Goal: Task Accomplishment & Management: Complete application form

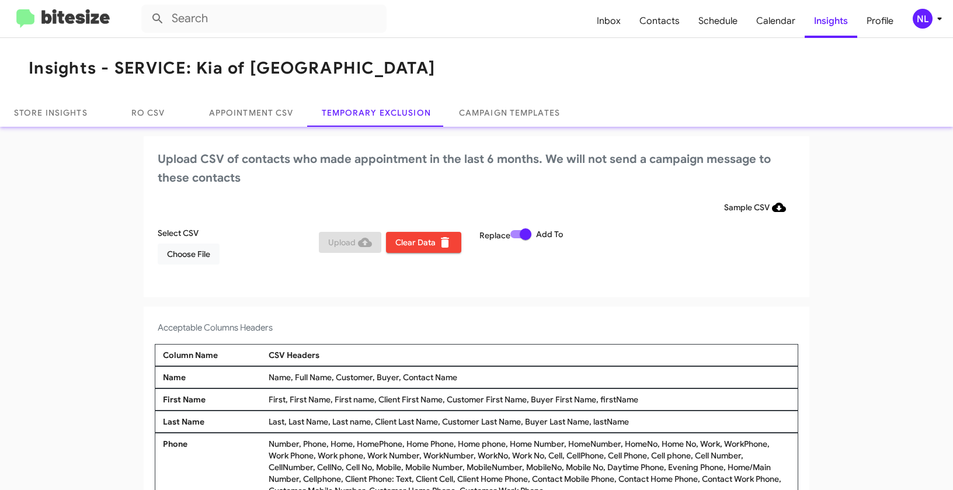
drag, startPoint x: 399, startPoint y: 378, endPoint x: 474, endPoint y: 383, distance: 74.9
click at [474, 383] on div "Name Name, Full Name, Customer, Buyer, Contact Name" at bounding box center [477, 377] width 644 height 22
copy div "Contact Name"
click at [182, 260] on span "Choose File" at bounding box center [188, 254] width 43 height 21
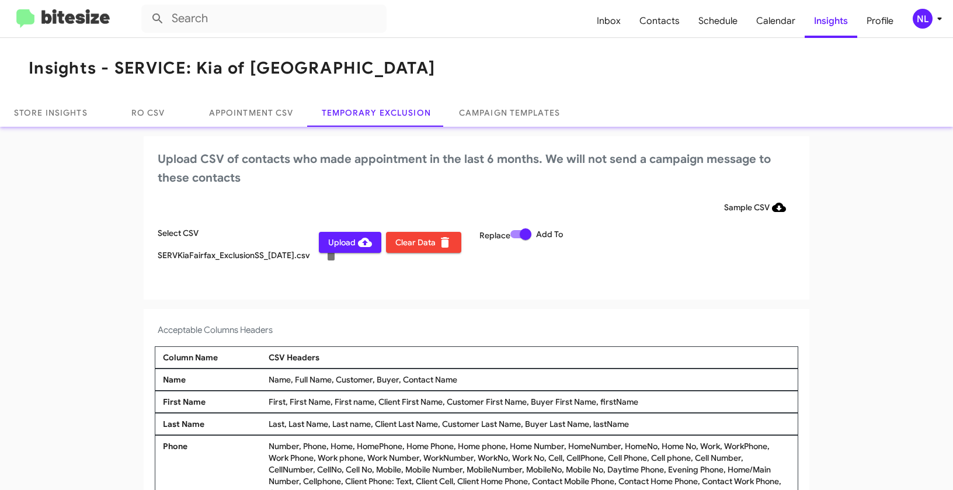
click at [928, 27] on div "NL" at bounding box center [923, 19] width 20 height 20
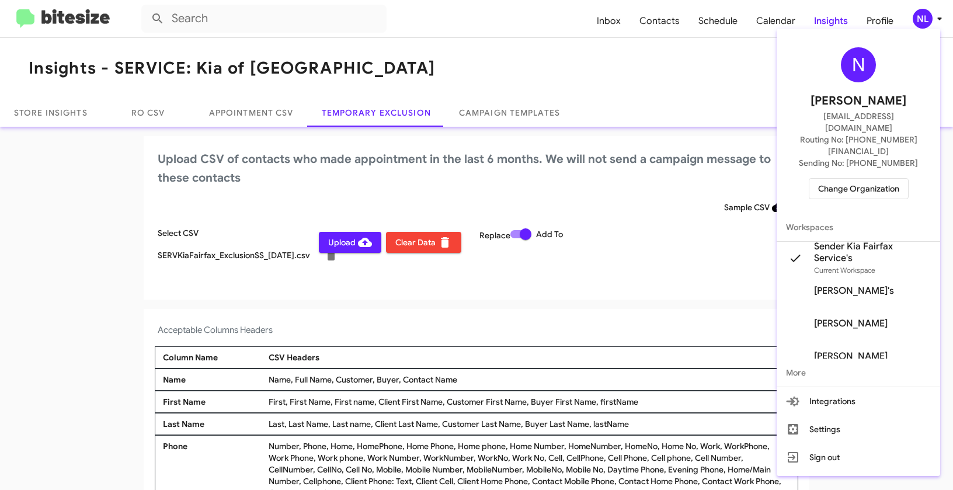
click at [426, 307] on div at bounding box center [476, 245] width 953 height 490
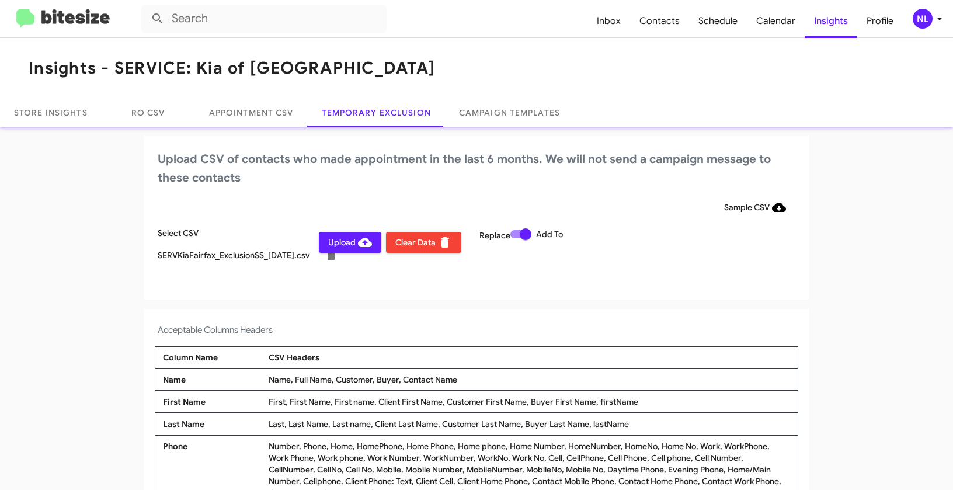
click at [338, 247] on span "Upload" at bounding box center [350, 242] width 44 height 21
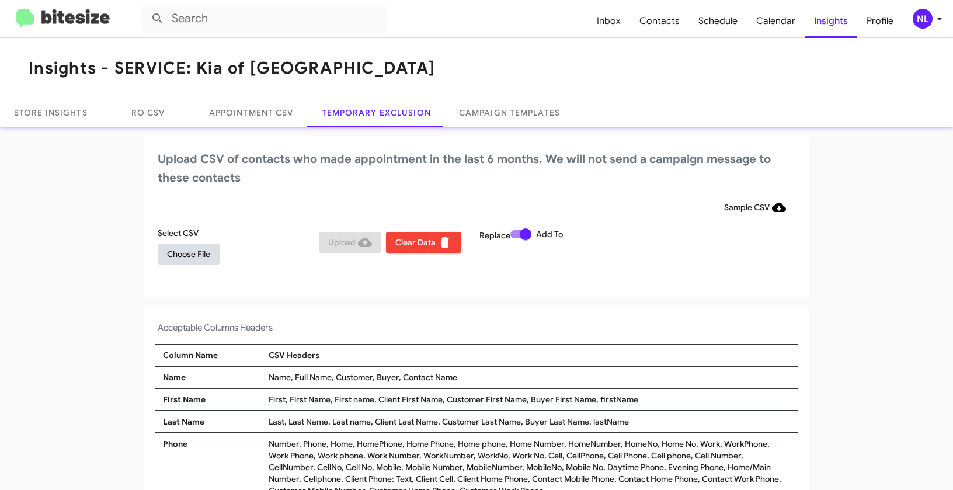
click at [167, 259] on span "Choose File" at bounding box center [188, 254] width 43 height 21
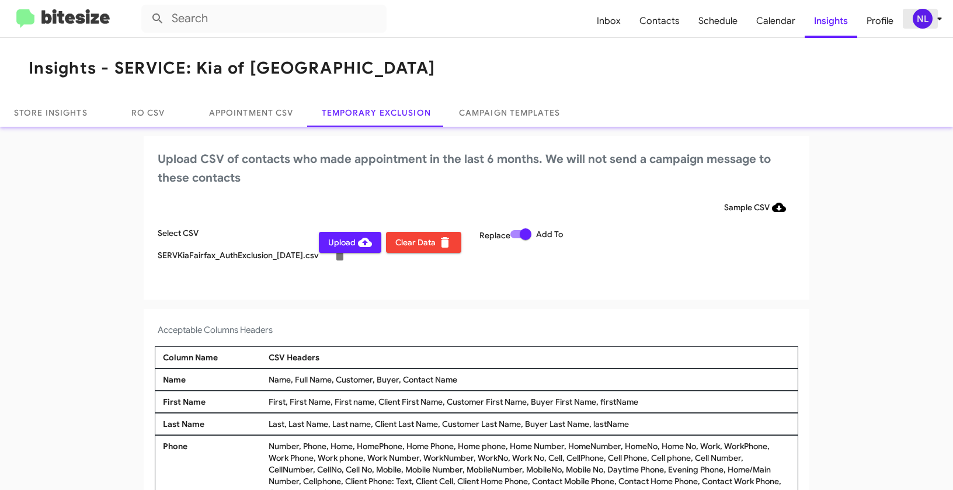
click at [922, 23] on div "NL" at bounding box center [923, 19] width 20 height 20
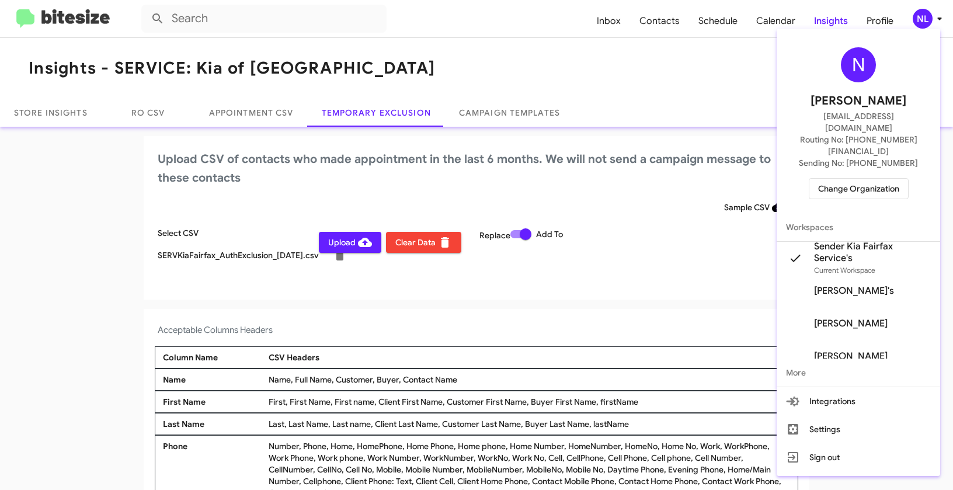
click at [516, 289] on div at bounding box center [476, 245] width 953 height 490
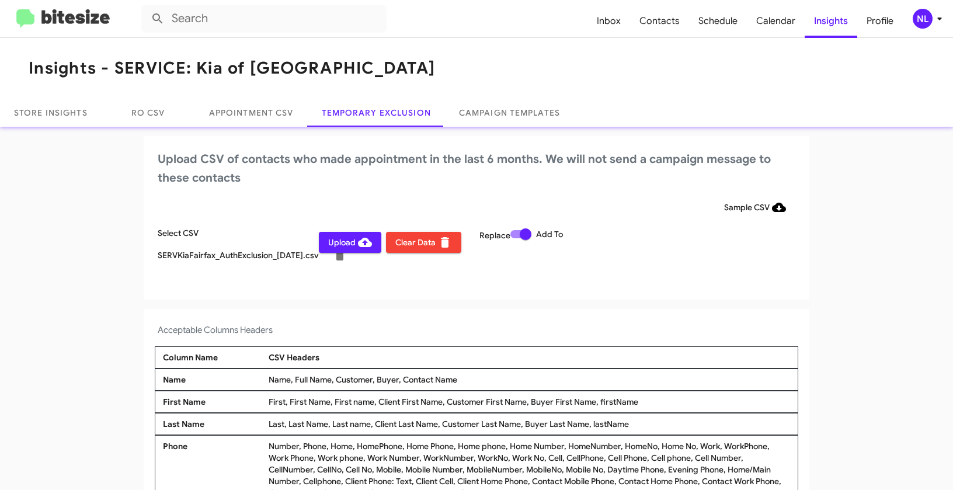
click at [333, 244] on span "Upload" at bounding box center [350, 242] width 44 height 21
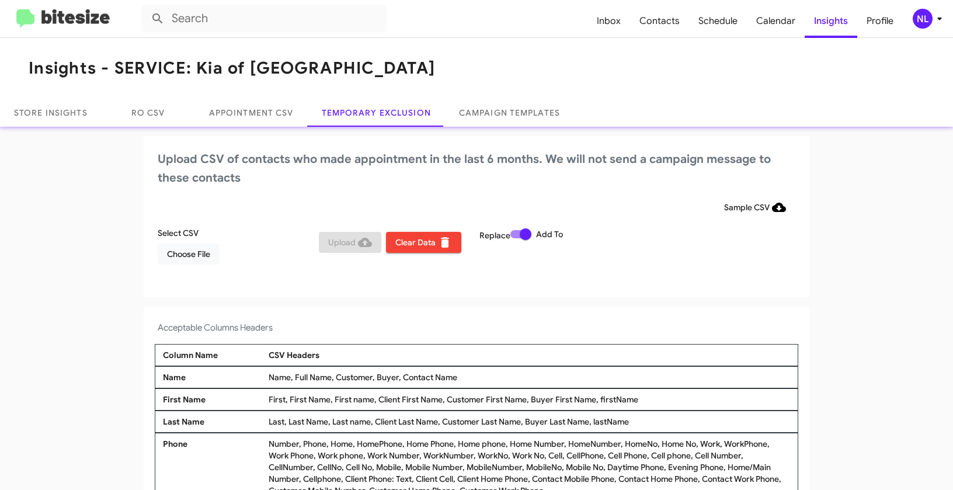
scroll to position [4, 0]
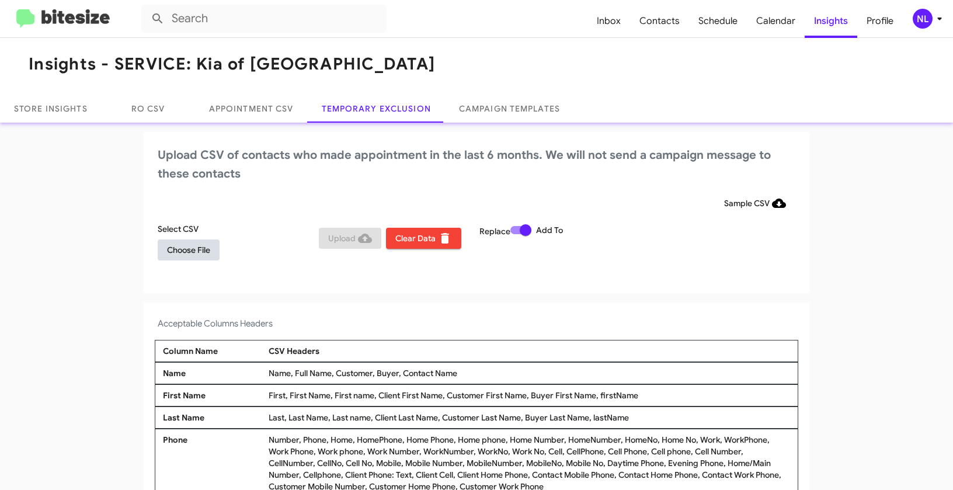
click at [173, 253] on span "Choose File" at bounding box center [188, 249] width 43 height 21
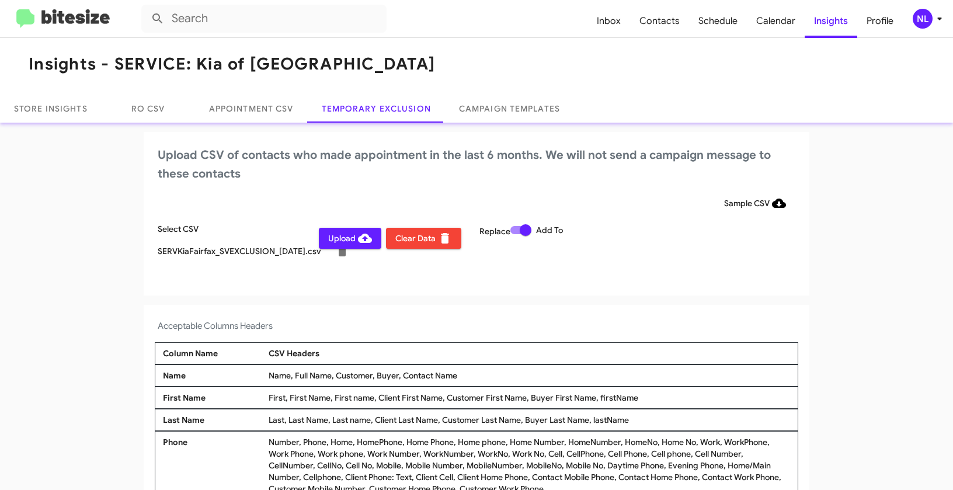
scroll to position [6, 0]
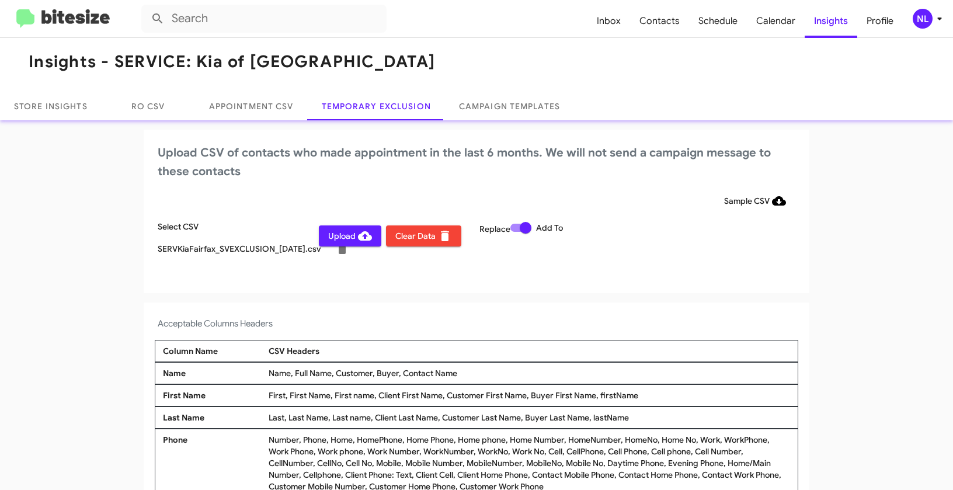
click at [917, 24] on div "NL" at bounding box center [923, 19] width 20 height 20
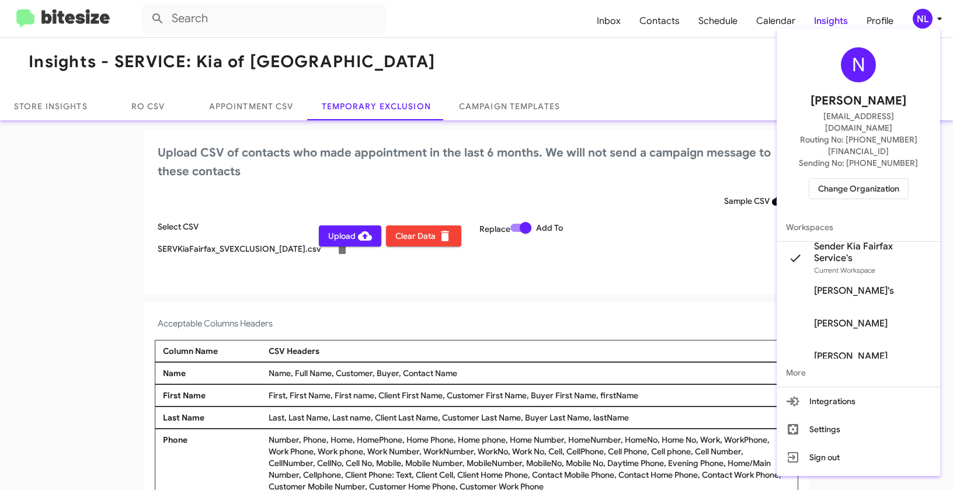
click at [605, 319] on div at bounding box center [476, 245] width 953 height 490
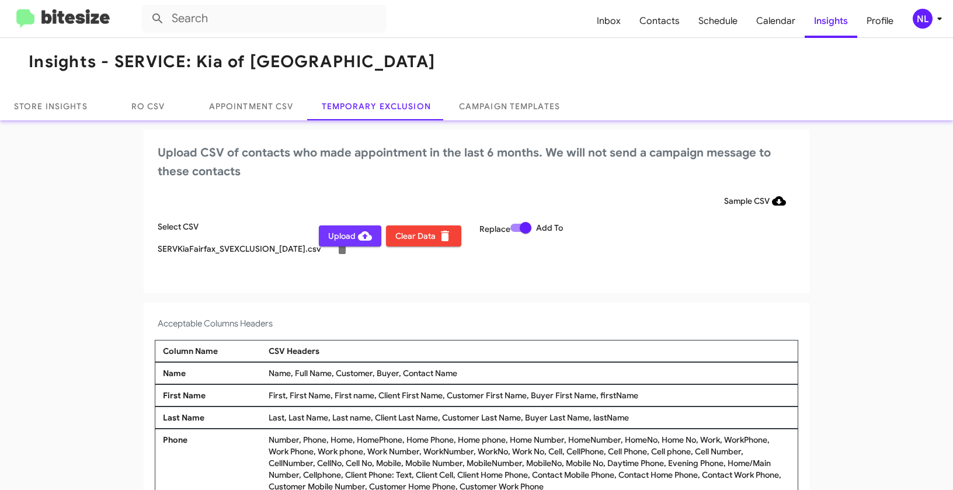
click at [332, 239] on span "Upload" at bounding box center [350, 235] width 44 height 21
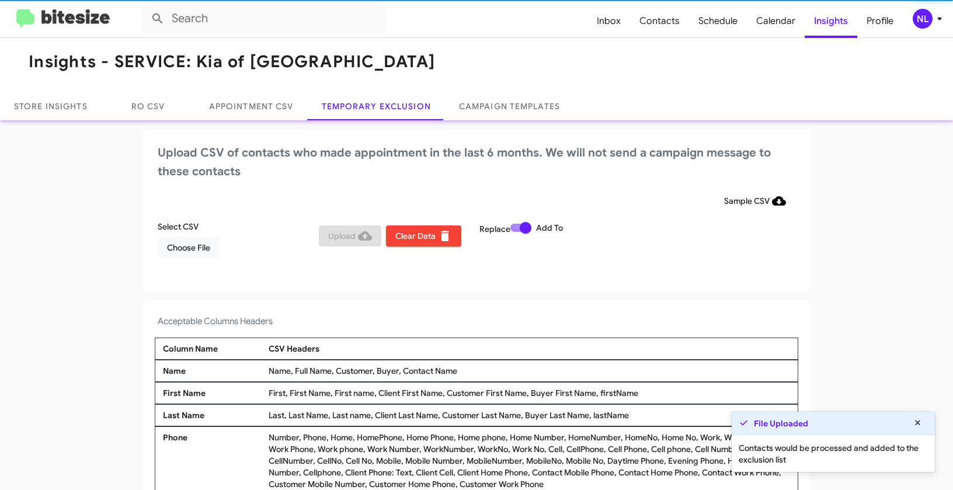
scroll to position [4, 0]
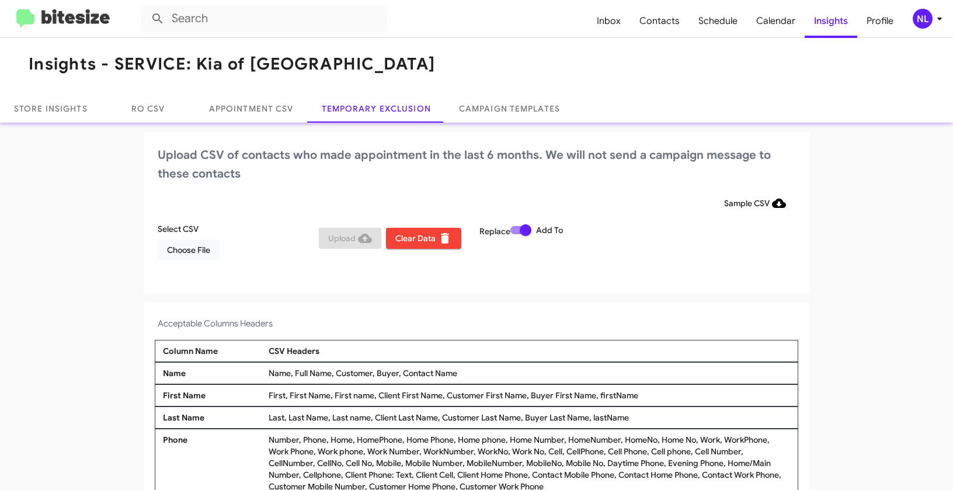
click at [926, 22] on div "NL" at bounding box center [923, 19] width 20 height 20
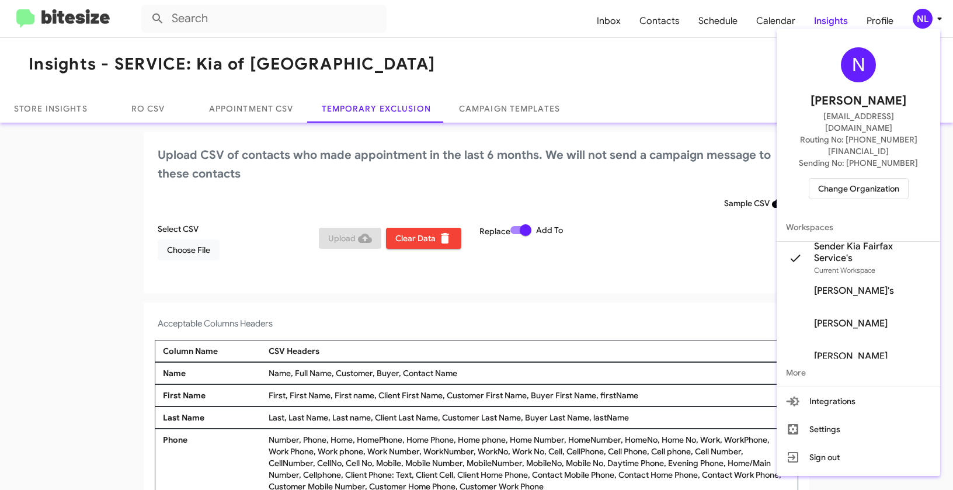
click at [857, 179] on span "Change Organization" at bounding box center [858, 189] width 81 height 20
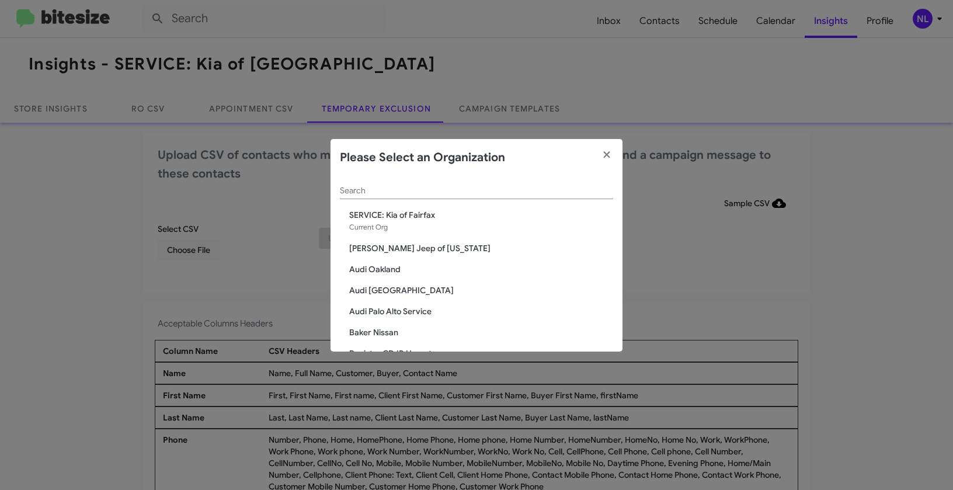
click at [444, 185] on div "Search" at bounding box center [476, 187] width 273 height 23
paste input "SERVICE: Mazda Rockville"
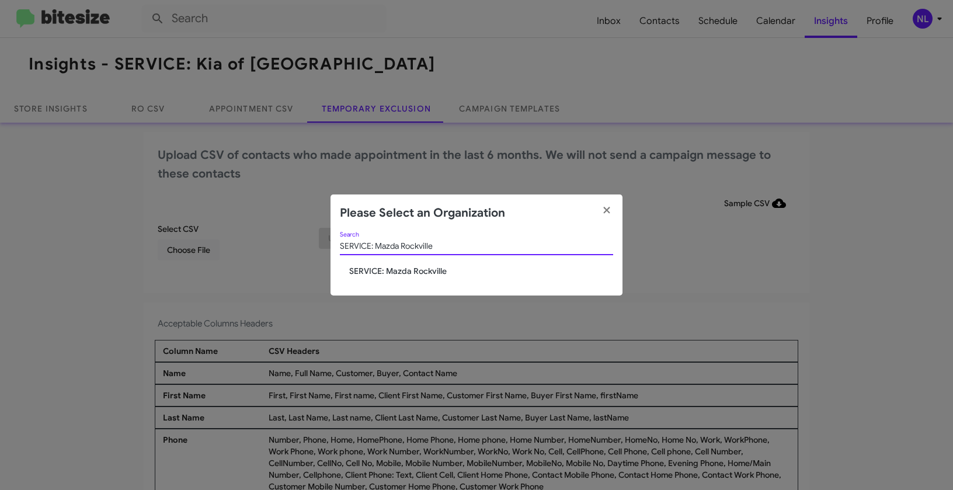
type input "SERVICE: Mazda Rockville"
click at [387, 270] on span "SERVICE: Mazda Rockville" at bounding box center [481, 271] width 264 height 12
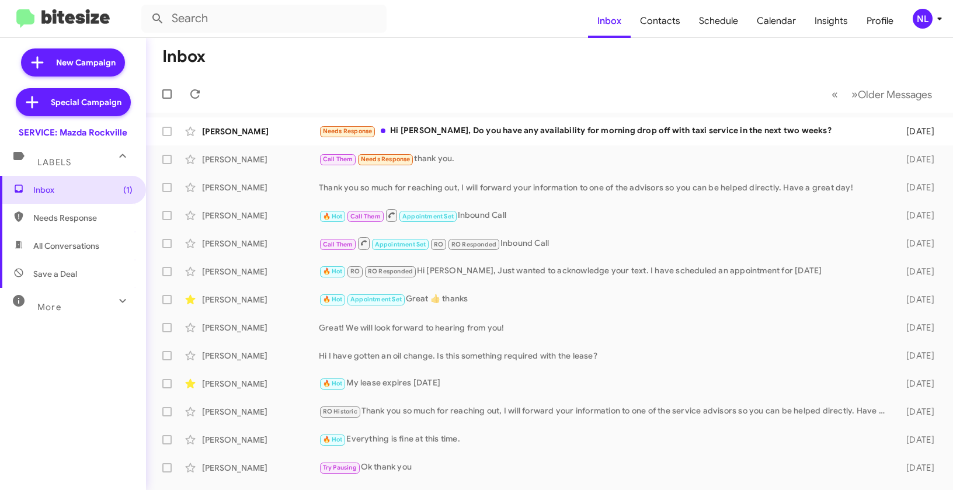
click at [924, 15] on div "NL" at bounding box center [923, 19] width 20 height 20
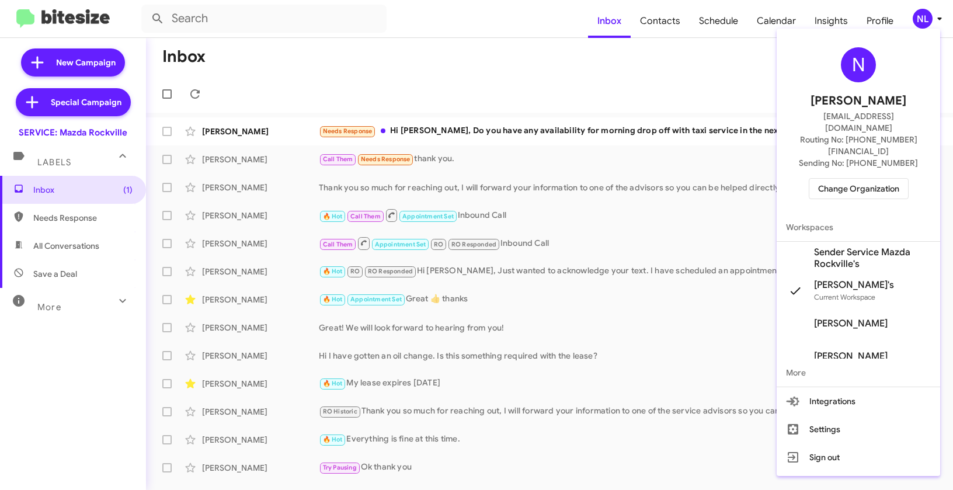
click at [826, 246] on span "Sender Service Mazda Rockville's" at bounding box center [872, 257] width 117 height 23
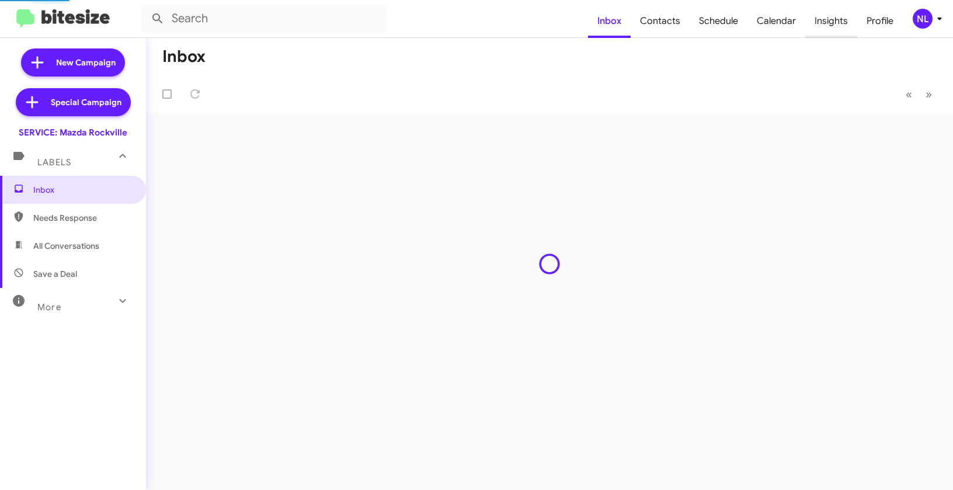
click at [837, 16] on span "Insights" at bounding box center [831, 21] width 52 height 34
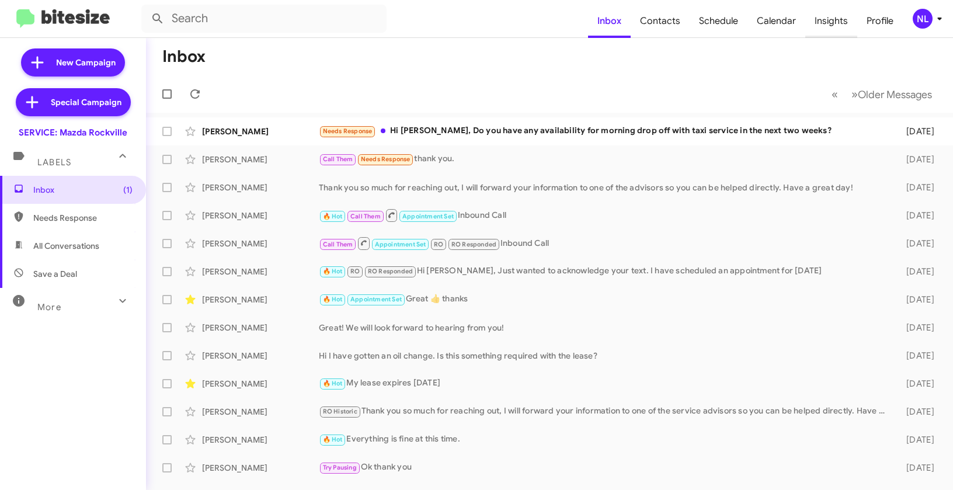
click at [837, 16] on span "Insights" at bounding box center [831, 21] width 52 height 34
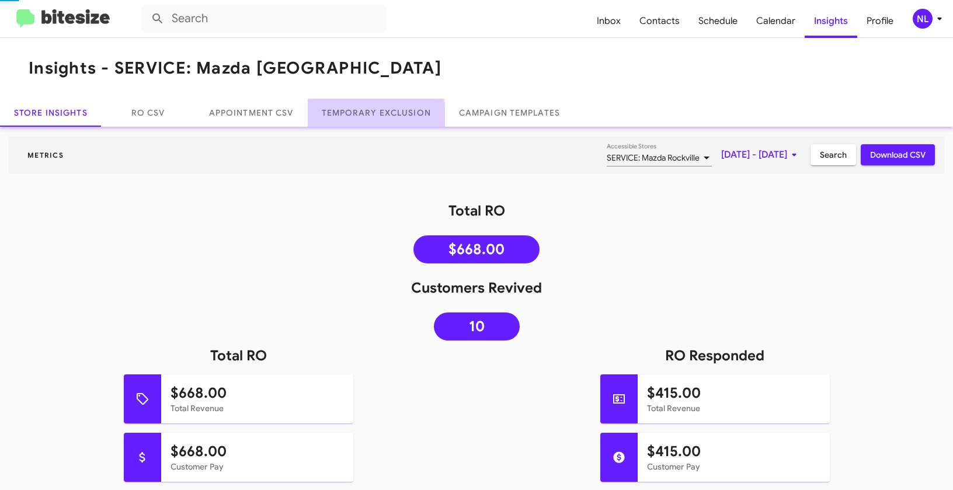
click at [370, 119] on link "Temporary Exclusion" at bounding box center [376, 113] width 137 height 28
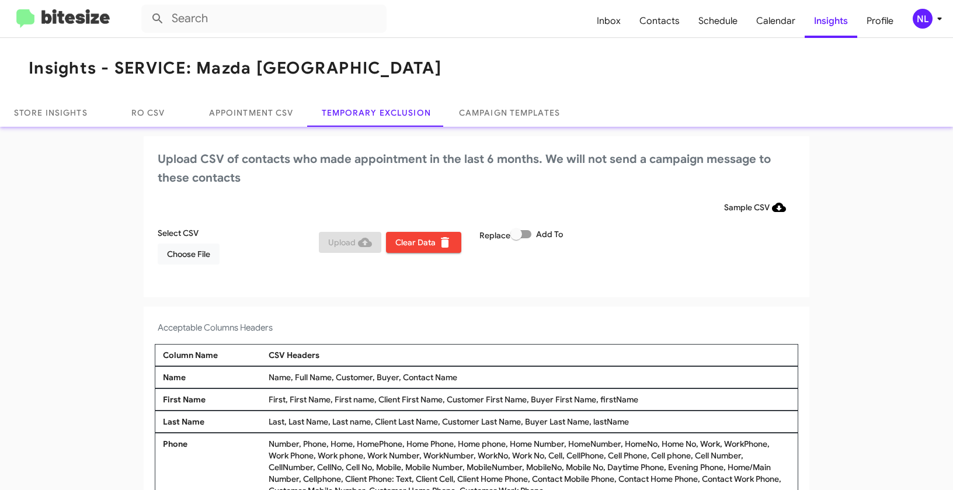
drag, startPoint x: 398, startPoint y: 376, endPoint x: 470, endPoint y: 379, distance: 71.9
click at [470, 379] on div "Name, Full Name, Customer, Buyer, Contact Name" at bounding box center [529, 377] width 527 height 12
copy div "Contact Name"
click at [196, 260] on span "Choose File" at bounding box center [188, 254] width 43 height 21
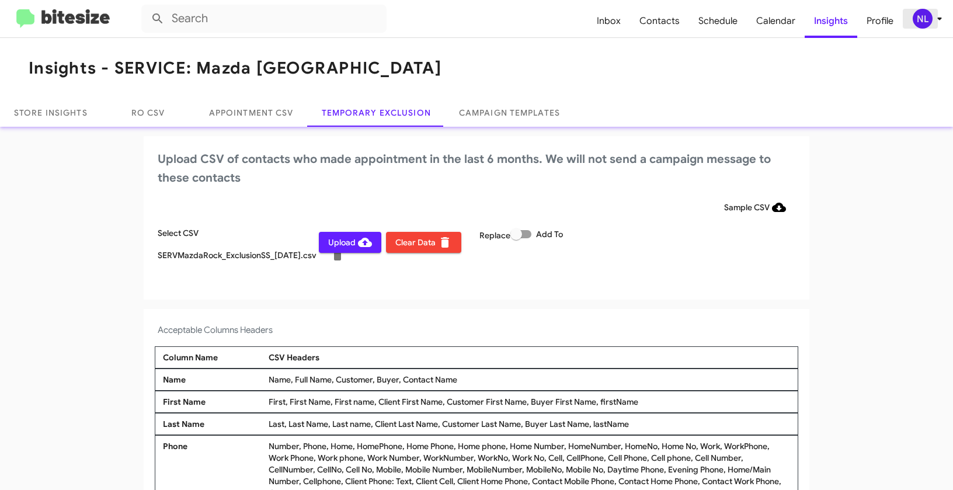
click at [919, 21] on div "NL" at bounding box center [923, 19] width 20 height 20
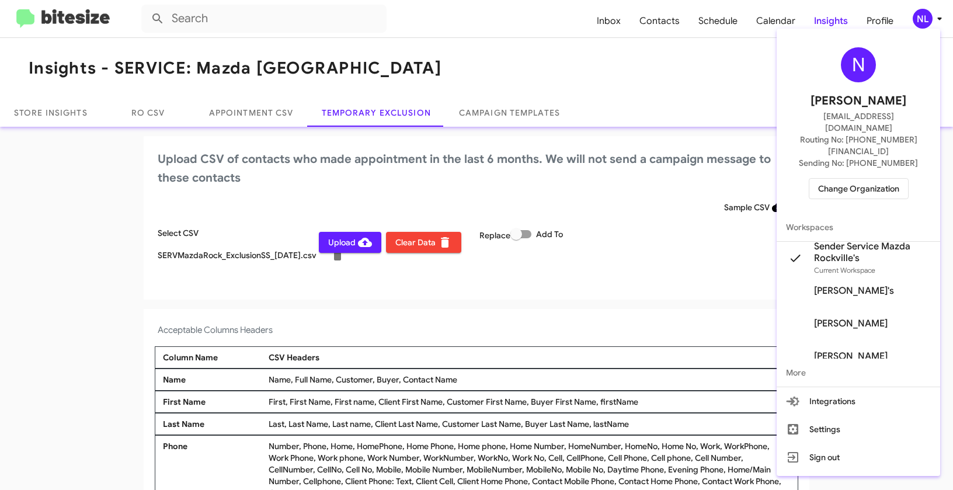
click at [663, 294] on div at bounding box center [476, 245] width 953 height 490
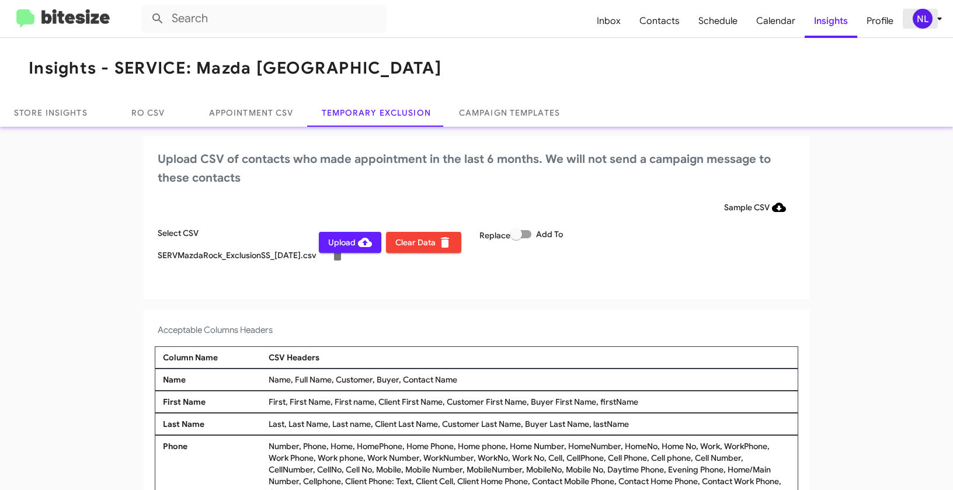
click at [926, 22] on div "NL" at bounding box center [923, 19] width 20 height 20
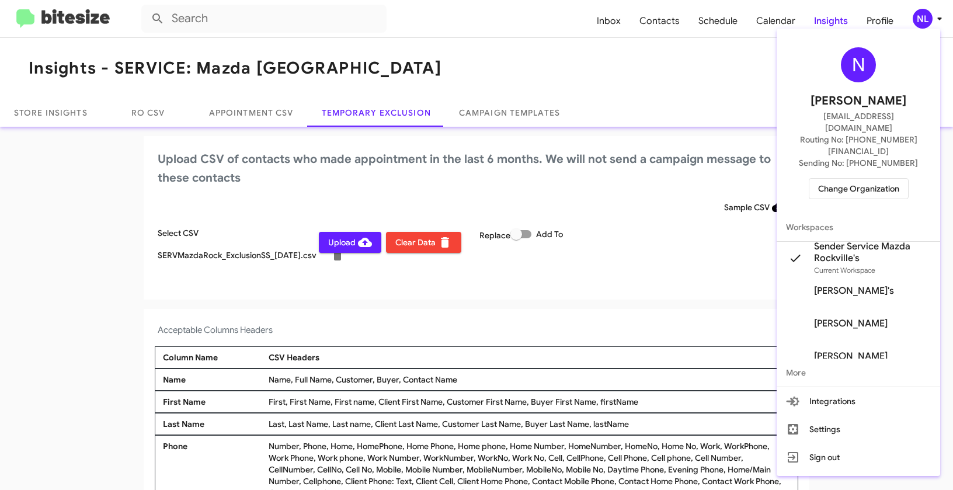
click at [375, 324] on div at bounding box center [476, 245] width 953 height 490
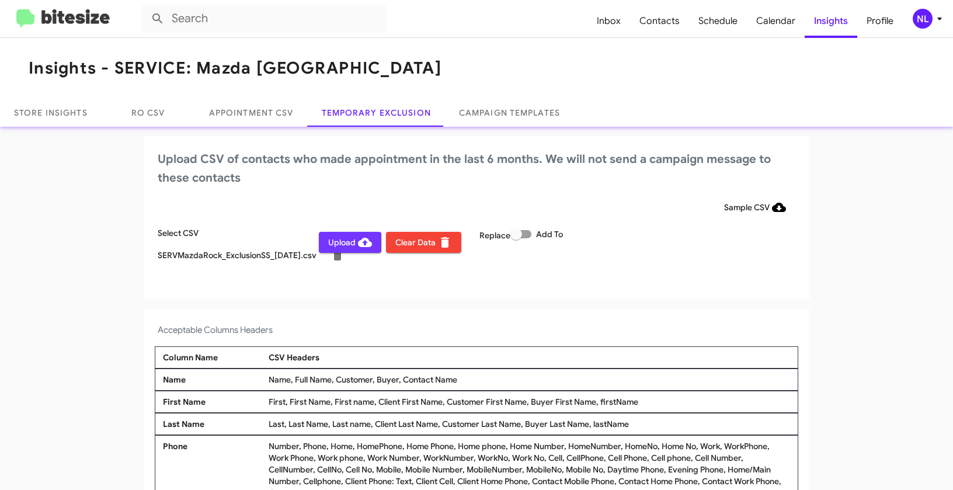
click at [335, 242] on span "Upload" at bounding box center [350, 242] width 44 height 21
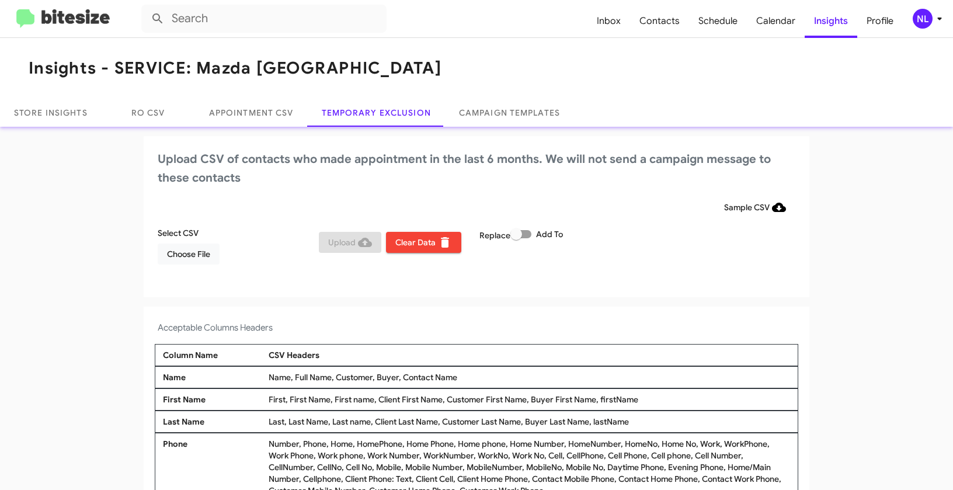
click at [528, 237] on label "Add To" at bounding box center [536, 234] width 53 height 14
click at [516, 238] on input "Add To" at bounding box center [516, 238] width 1 height 1
checkbox input "true"
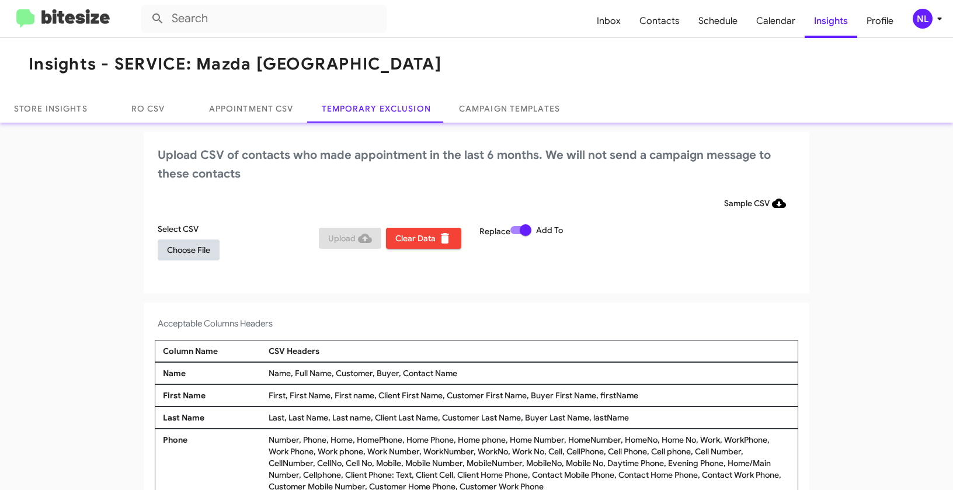
click at [180, 253] on span "Choose File" at bounding box center [188, 249] width 43 height 21
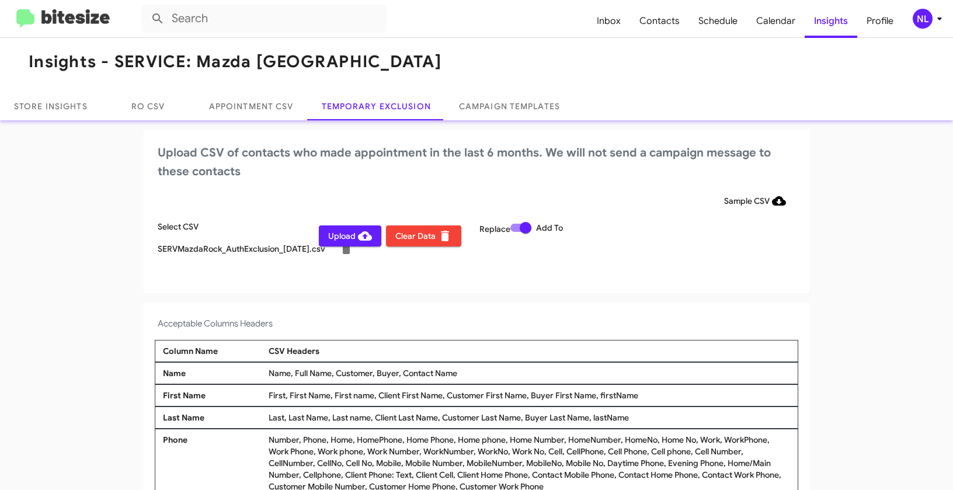
click at [925, 18] on div "NL" at bounding box center [923, 19] width 20 height 20
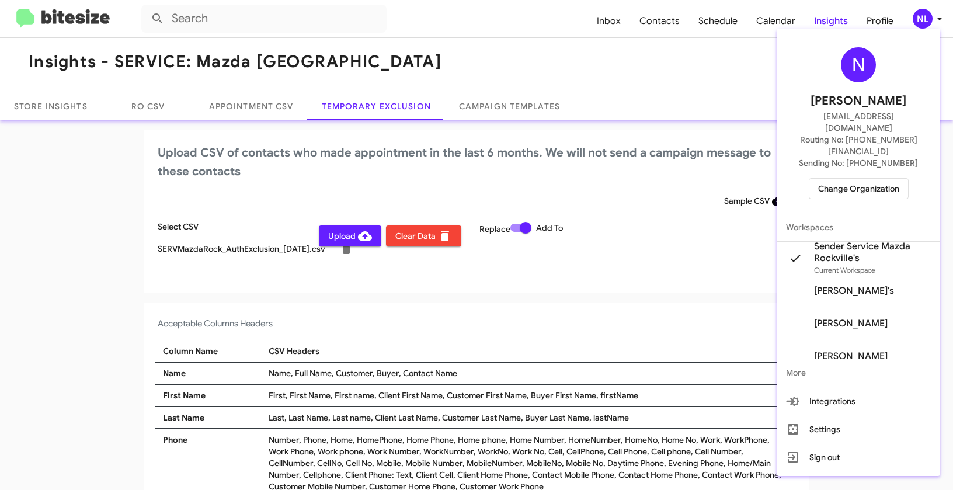
click at [399, 308] on div at bounding box center [476, 245] width 953 height 490
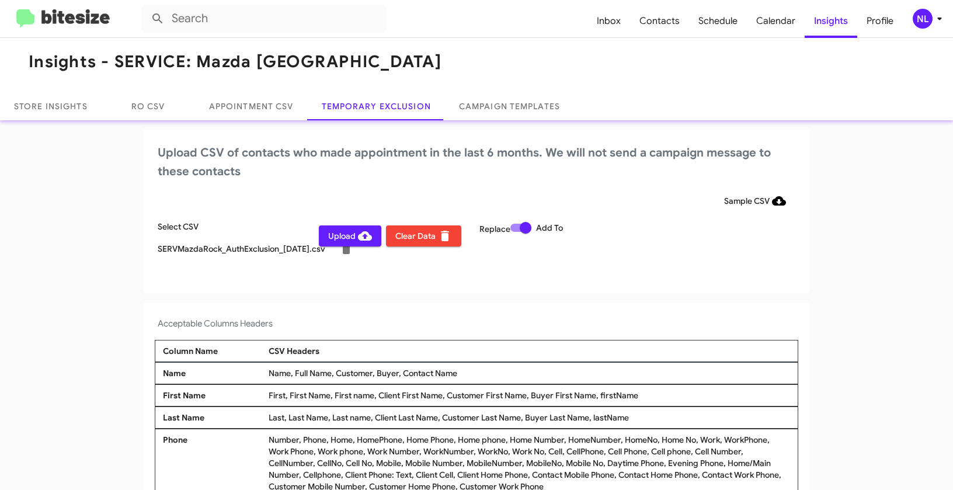
click at [330, 237] on span "Upload" at bounding box center [350, 235] width 44 height 21
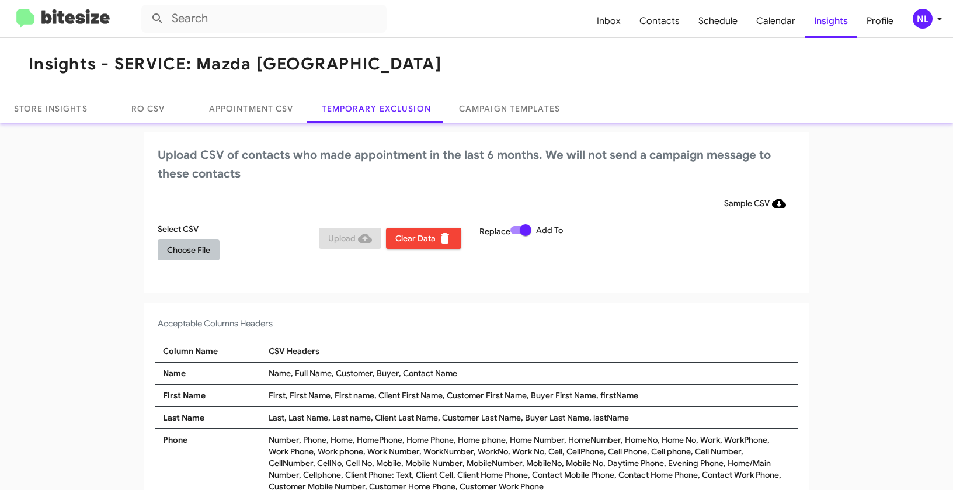
click at [184, 252] on span "Choose File" at bounding box center [188, 249] width 43 height 21
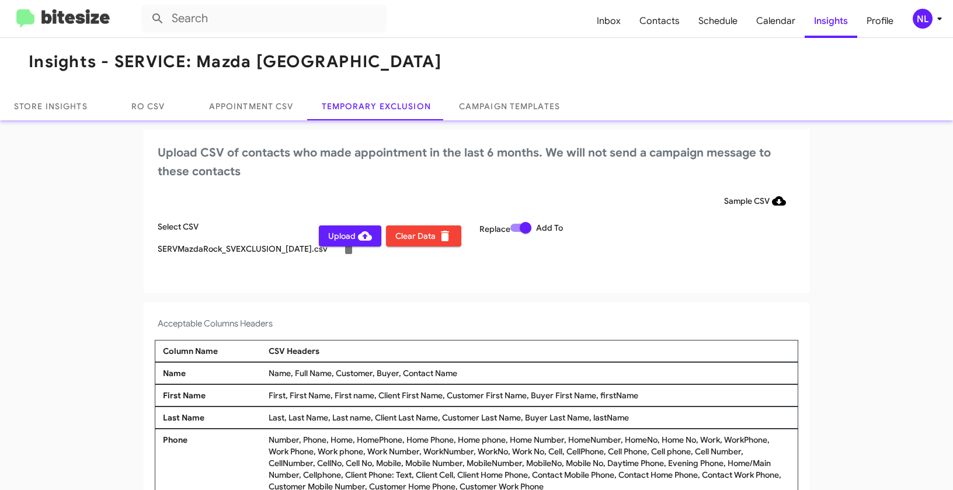
click at [925, 16] on div "NL" at bounding box center [923, 19] width 20 height 20
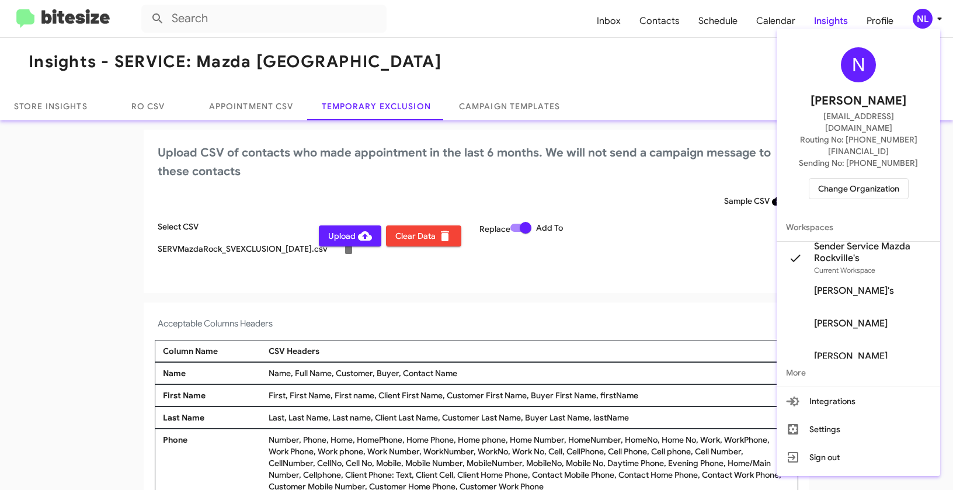
click at [577, 244] on div at bounding box center [476, 245] width 953 height 490
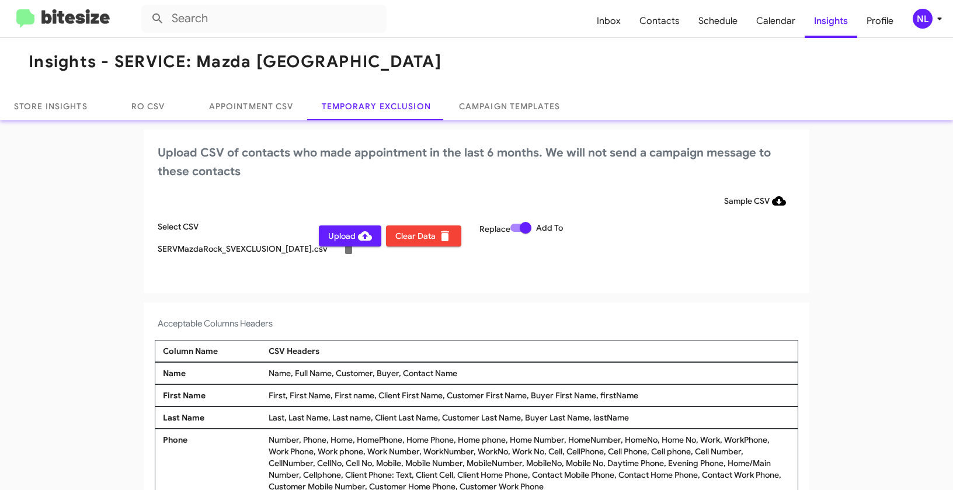
click at [344, 235] on span "Upload" at bounding box center [350, 235] width 44 height 21
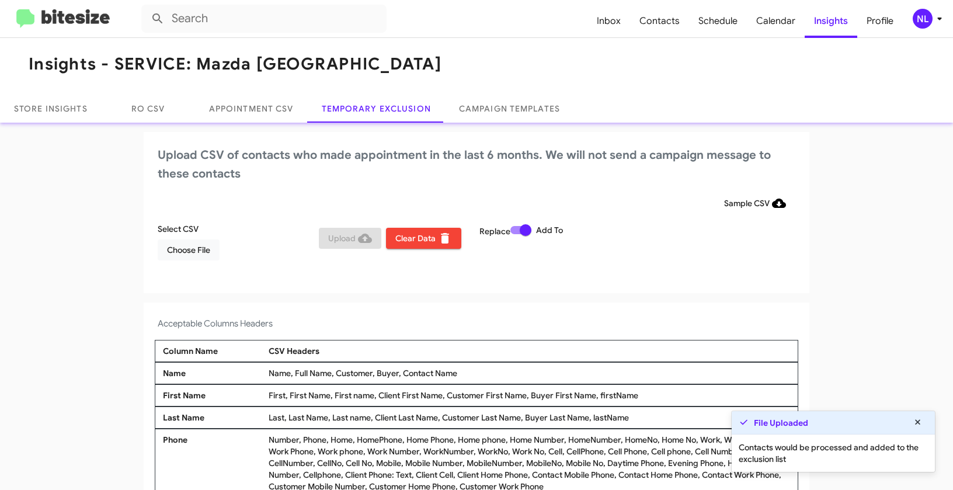
click at [924, 20] on div "NL" at bounding box center [923, 19] width 20 height 20
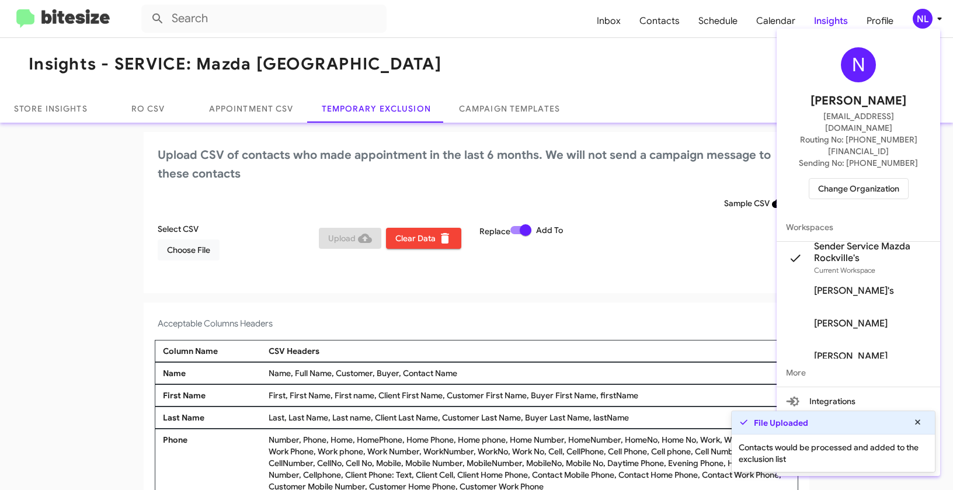
click at [447, 65] on div at bounding box center [476, 245] width 953 height 490
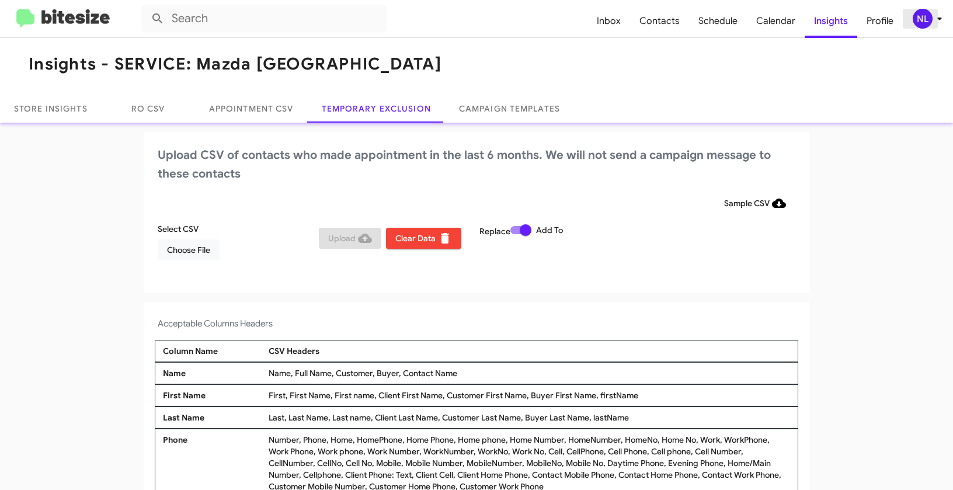
click at [921, 19] on div "NL" at bounding box center [923, 19] width 20 height 20
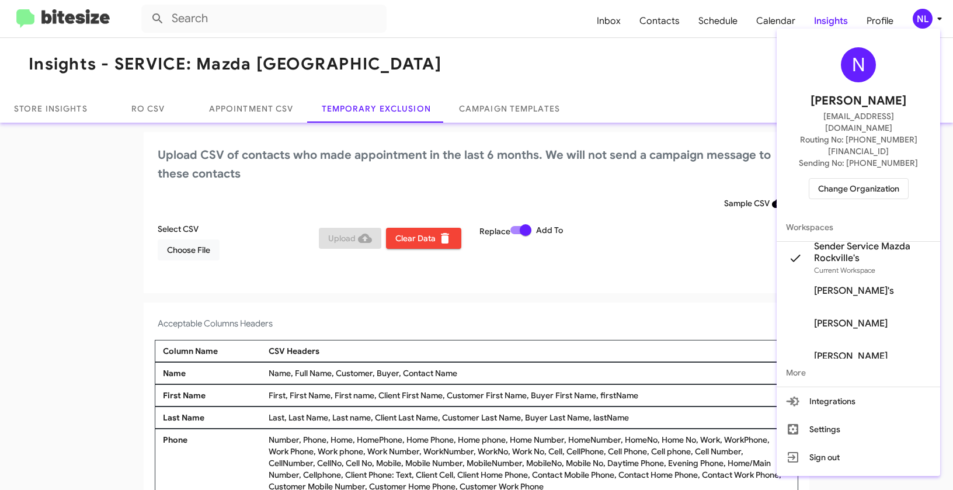
click at [862, 179] on span "Change Organization" at bounding box center [858, 189] width 81 height 20
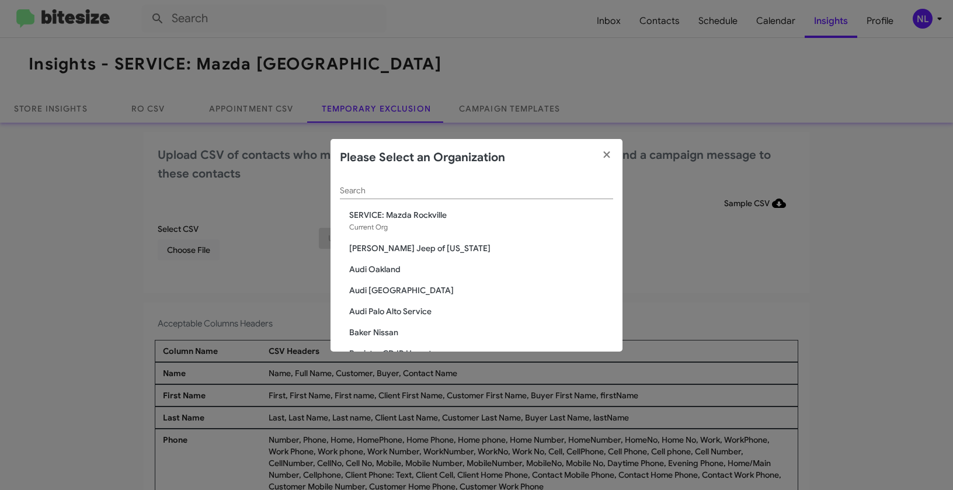
click at [500, 186] on input "Search" at bounding box center [476, 190] width 273 height 9
paste input "SERVICE: Toyota 40"
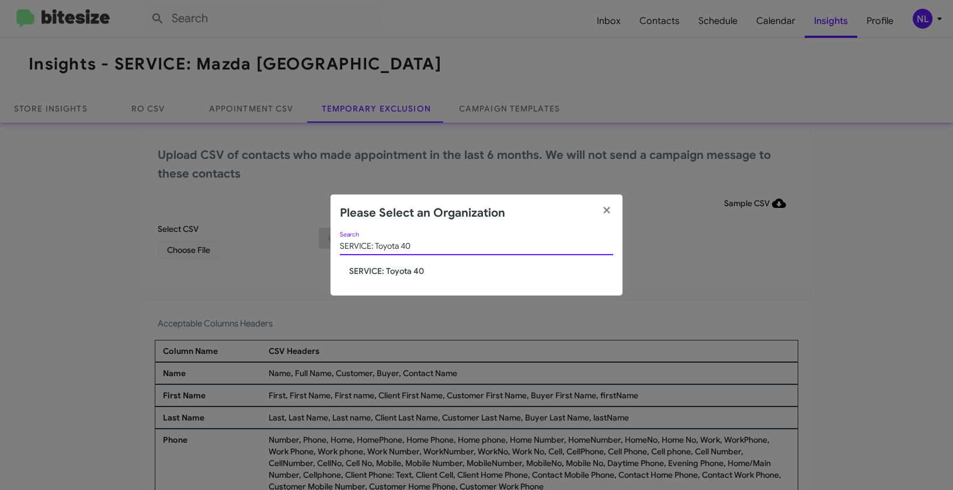
type input "SERVICE: Toyota 40"
click at [392, 275] on span "SERVICE: Toyota 40" at bounding box center [481, 271] width 264 height 12
click at [392, 270] on span "SERVICE: Toyota 40" at bounding box center [481, 271] width 264 height 12
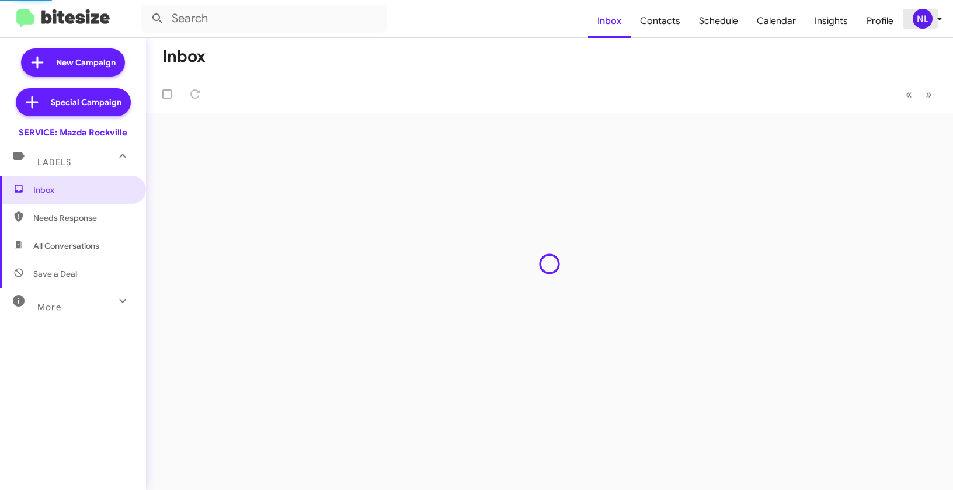
click at [923, 20] on div "NL" at bounding box center [923, 19] width 20 height 20
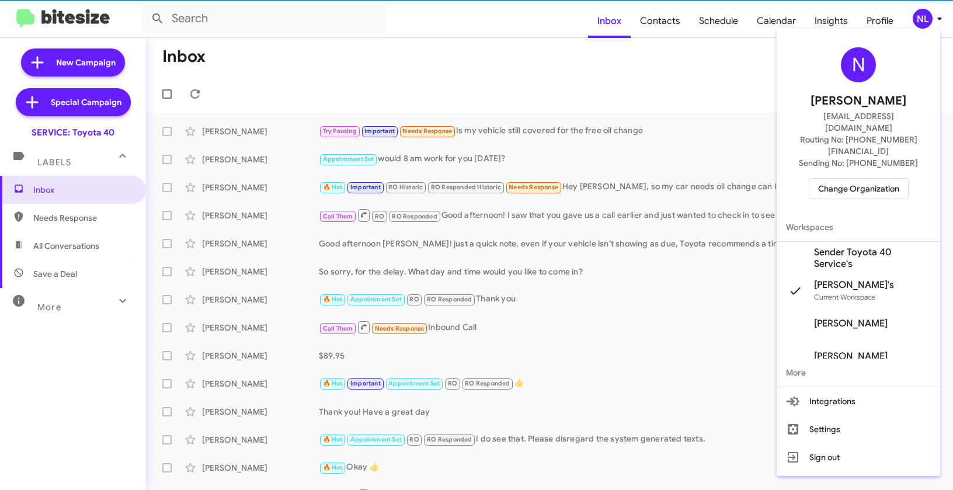
click at [842, 246] on span "Sender Toyota 40 Service's" at bounding box center [872, 257] width 117 height 23
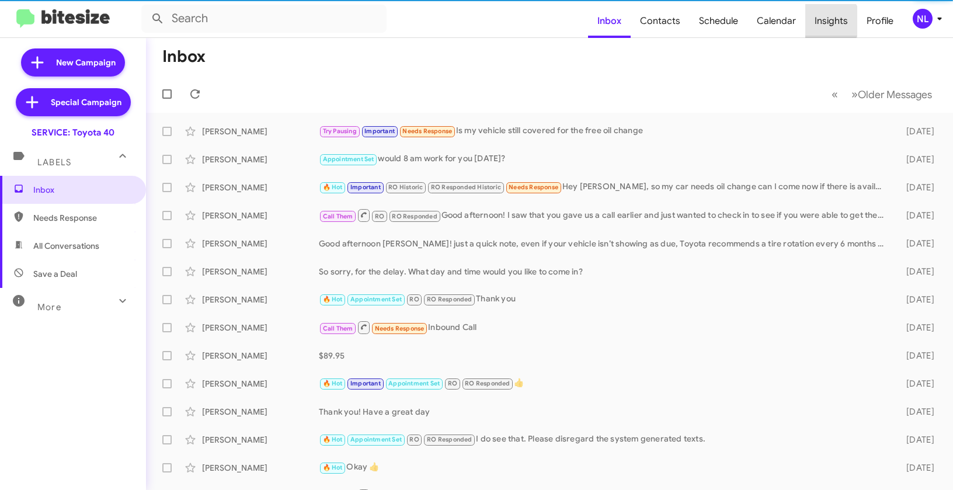
click at [829, 21] on span "Insights" at bounding box center [831, 21] width 52 height 34
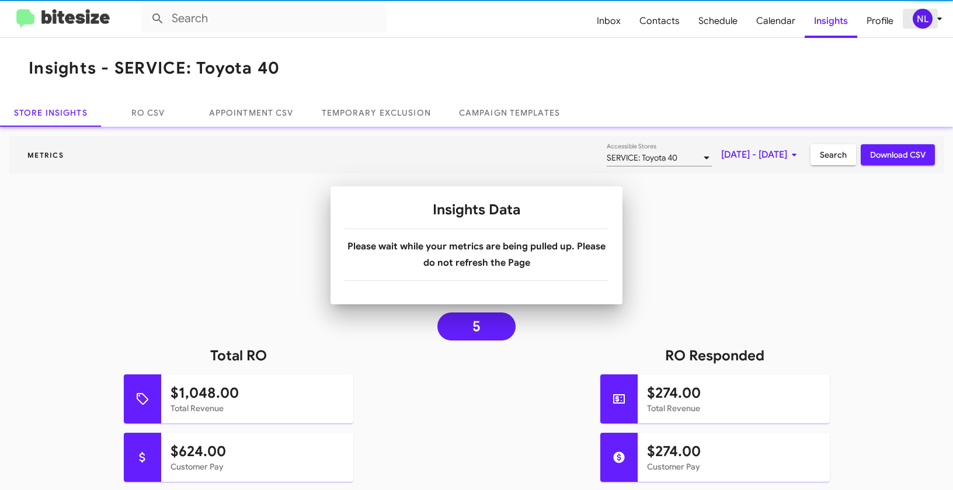
click at [922, 21] on div "NL" at bounding box center [923, 19] width 20 height 20
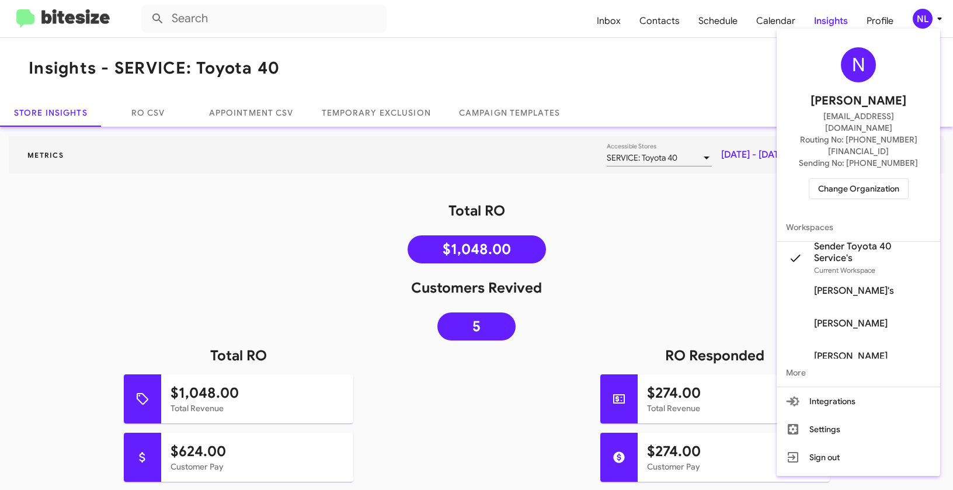
click at [566, 53] on div at bounding box center [476, 245] width 953 height 490
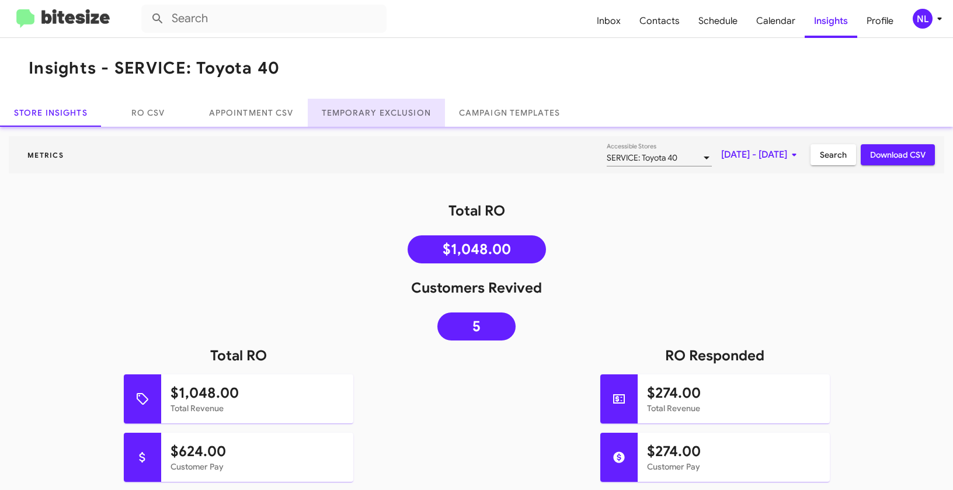
click at [387, 106] on link "Temporary Exclusion" at bounding box center [376, 113] width 137 height 28
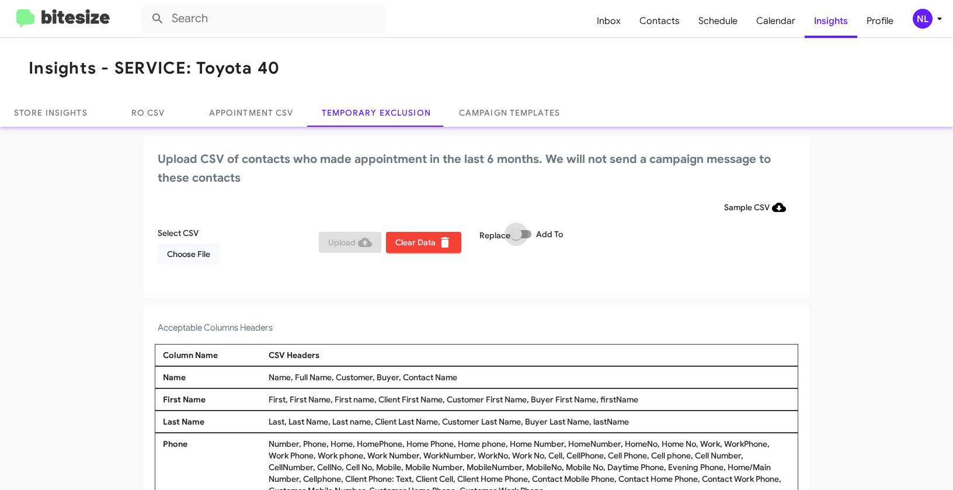
click at [536, 233] on span "Add To" at bounding box center [549, 234] width 27 height 14
click at [516, 238] on input "Add To" at bounding box center [516, 238] width 1 height 1
checkbox input "true"
click at [167, 256] on span "Choose File" at bounding box center [188, 254] width 43 height 21
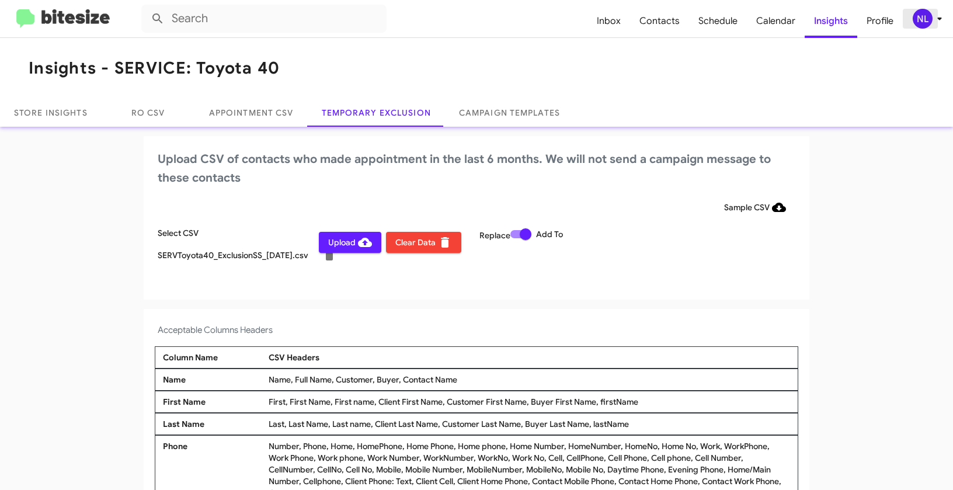
click at [922, 20] on div "NL" at bounding box center [923, 19] width 20 height 20
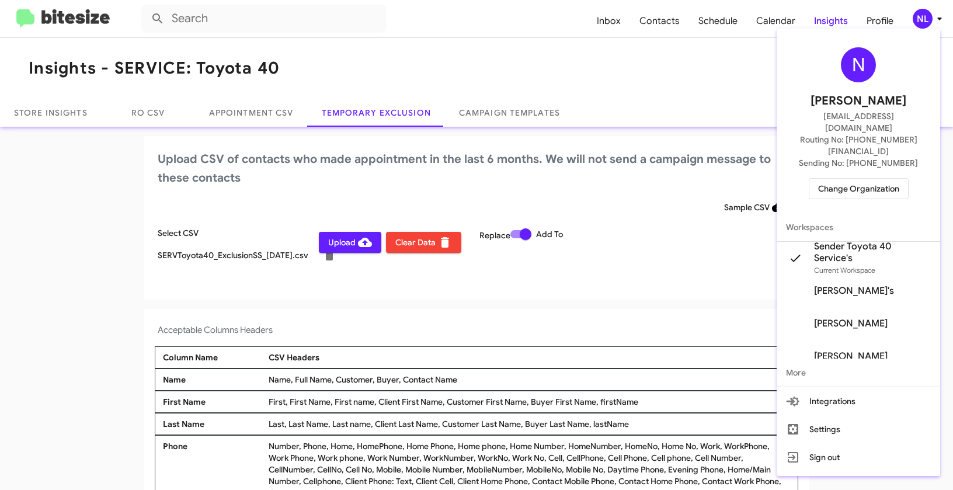
click at [293, 259] on div at bounding box center [476, 245] width 953 height 490
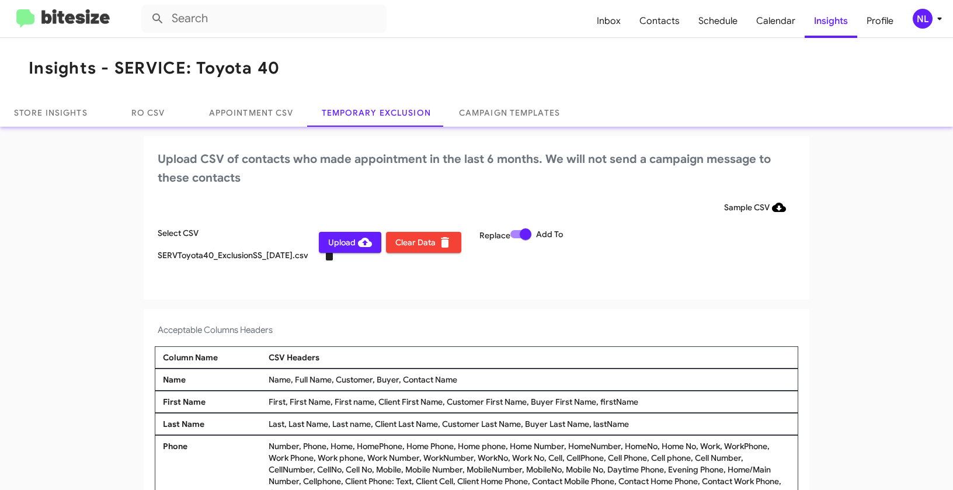
click at [325, 258] on icon at bounding box center [329, 255] width 8 height 11
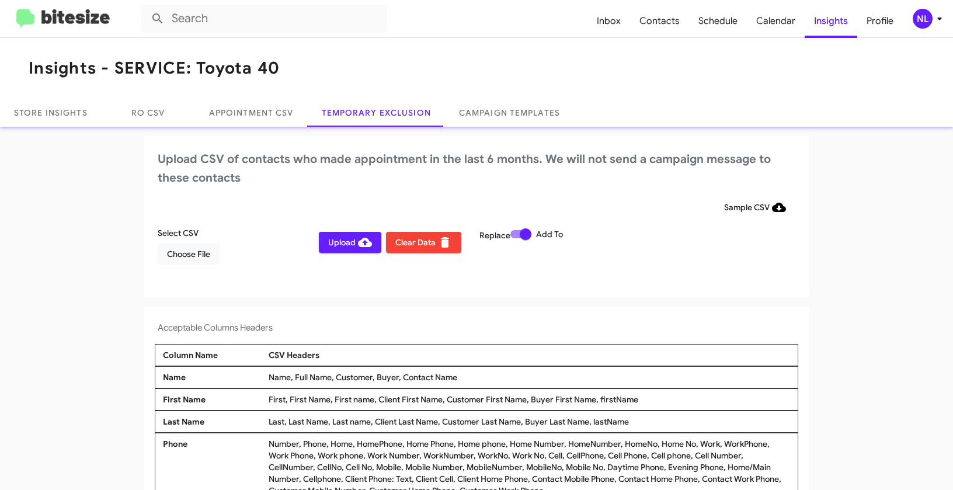
drag, startPoint x: 397, startPoint y: 376, endPoint x: 464, endPoint y: 376, distance: 66.6
click at [464, 376] on div "Name, Full Name, Customer, Buyer, Contact Name" at bounding box center [529, 377] width 527 height 12
copy div "Contact Name"
click at [190, 258] on span "Choose File" at bounding box center [188, 254] width 43 height 21
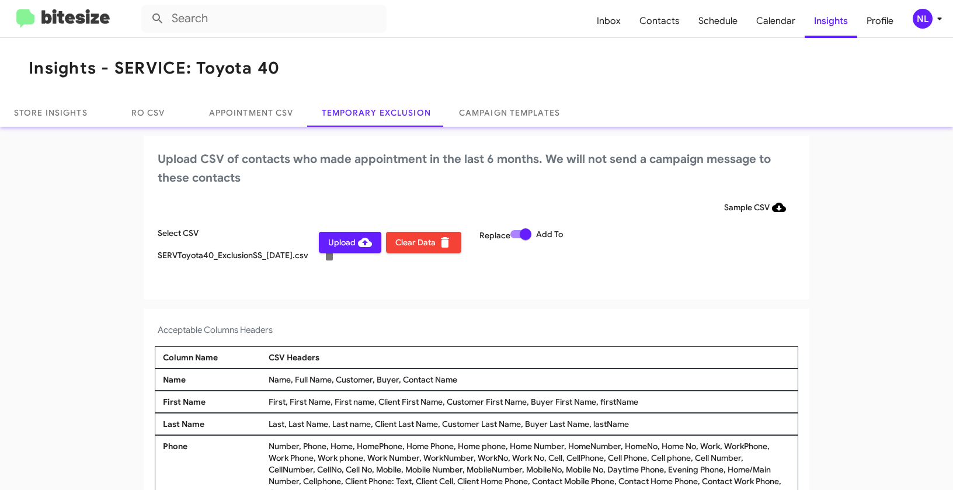
click at [923, 20] on div "NL" at bounding box center [923, 19] width 20 height 20
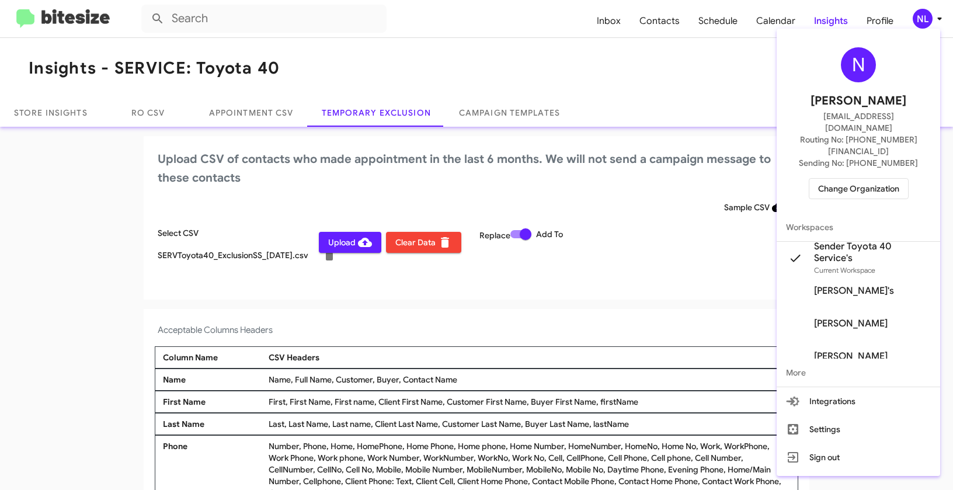
click at [516, 235] on div at bounding box center [476, 245] width 953 height 490
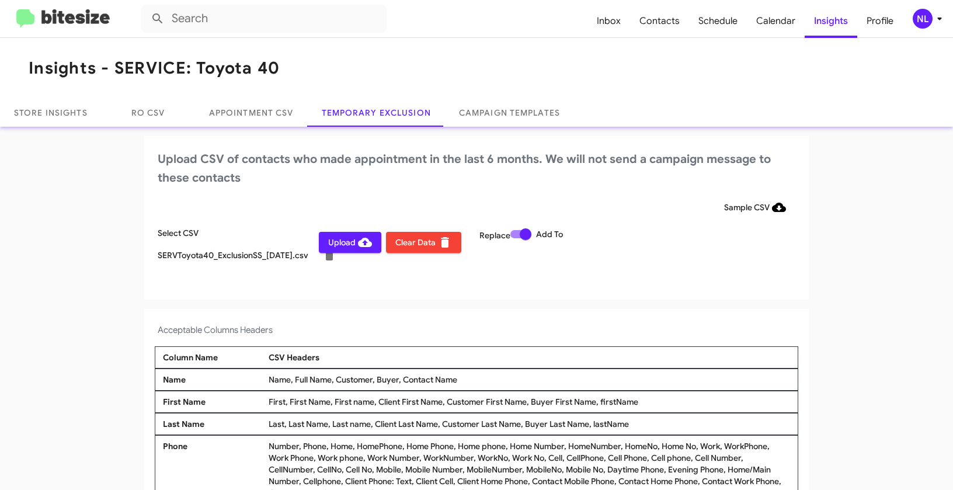
click at [514, 235] on span at bounding box center [520, 234] width 21 height 8
click at [516, 238] on input "Add To" at bounding box center [516, 238] width 1 height 1
checkbox input "false"
click at [926, 18] on div "NL" at bounding box center [923, 19] width 20 height 20
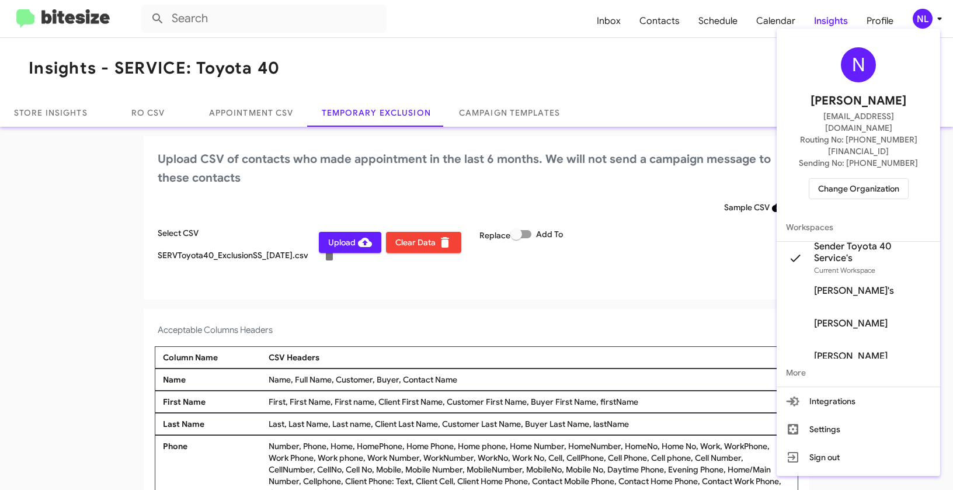
click at [670, 274] on div at bounding box center [476, 245] width 953 height 490
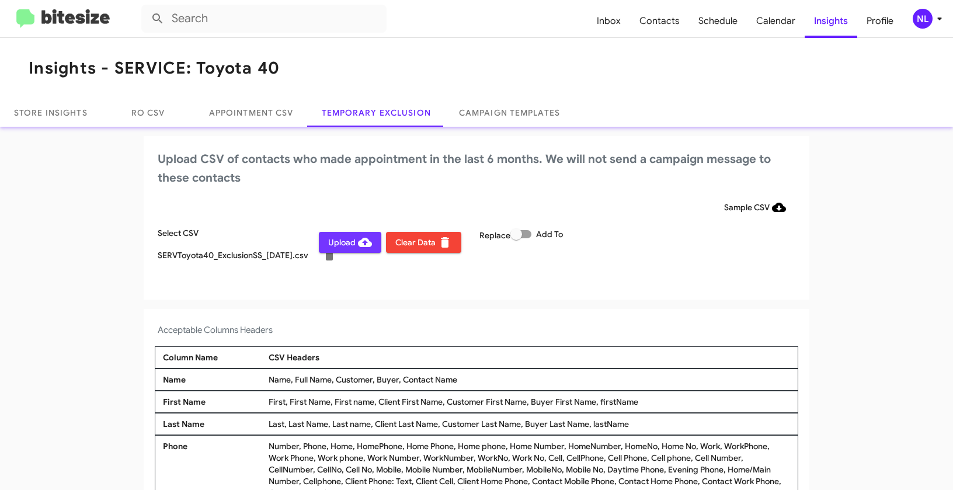
click at [333, 242] on span "Upload" at bounding box center [350, 242] width 44 height 21
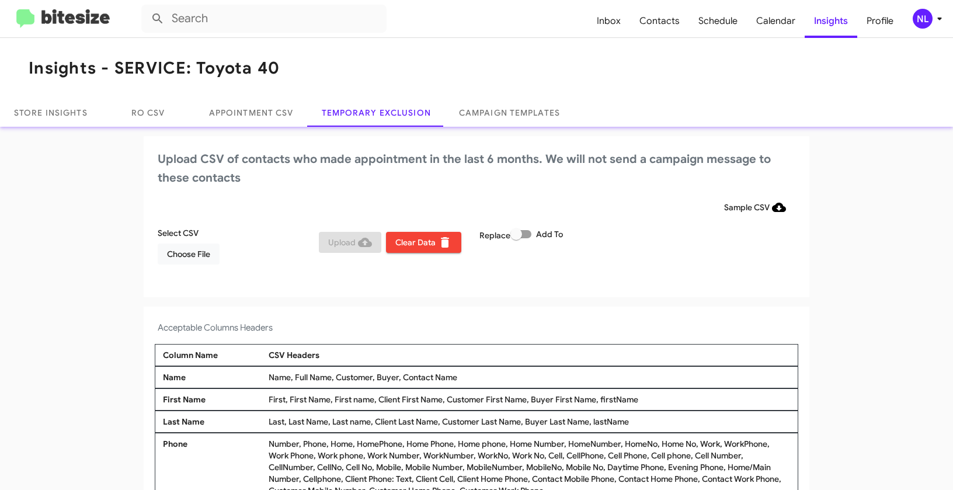
click at [530, 234] on label "Add To" at bounding box center [536, 234] width 53 height 14
click at [516, 238] on input "Add To" at bounding box center [516, 238] width 1 height 1
checkbox input "true"
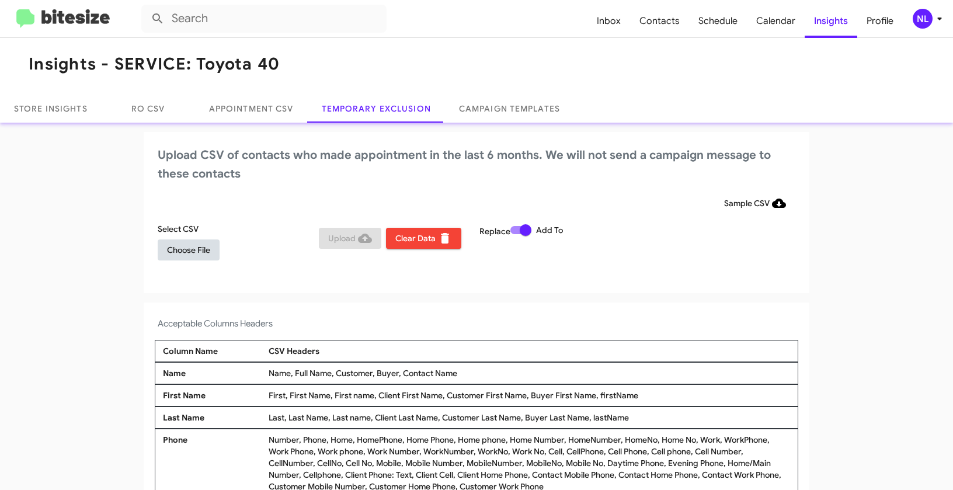
click at [183, 253] on span "Choose File" at bounding box center [188, 249] width 43 height 21
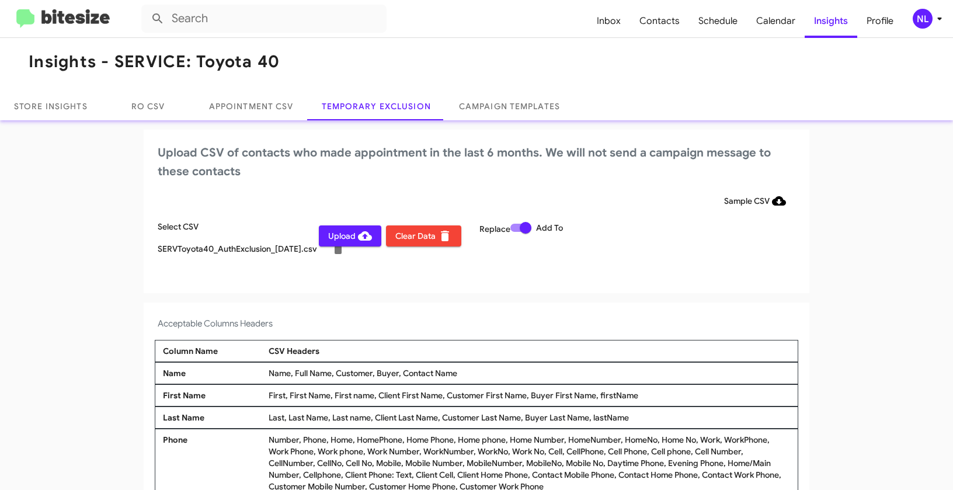
click at [926, 17] on div "NL" at bounding box center [923, 19] width 20 height 20
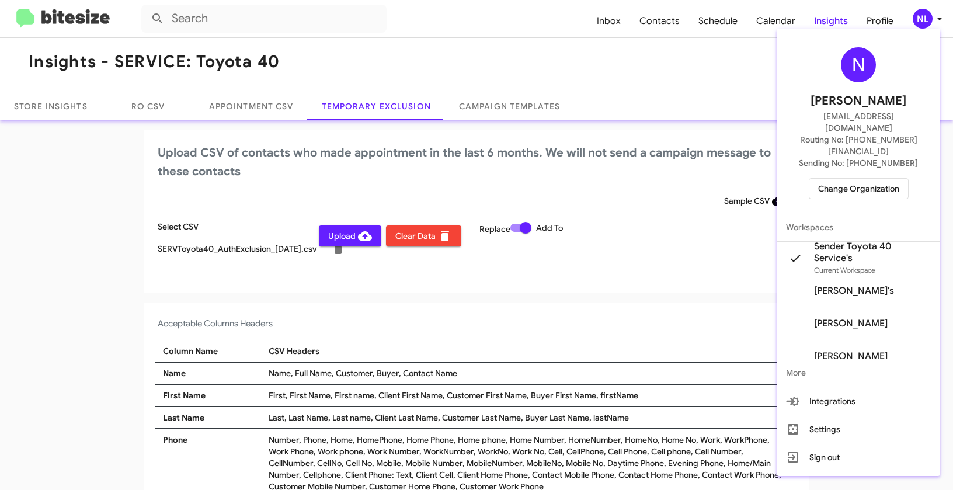
click at [342, 280] on div at bounding box center [476, 245] width 953 height 490
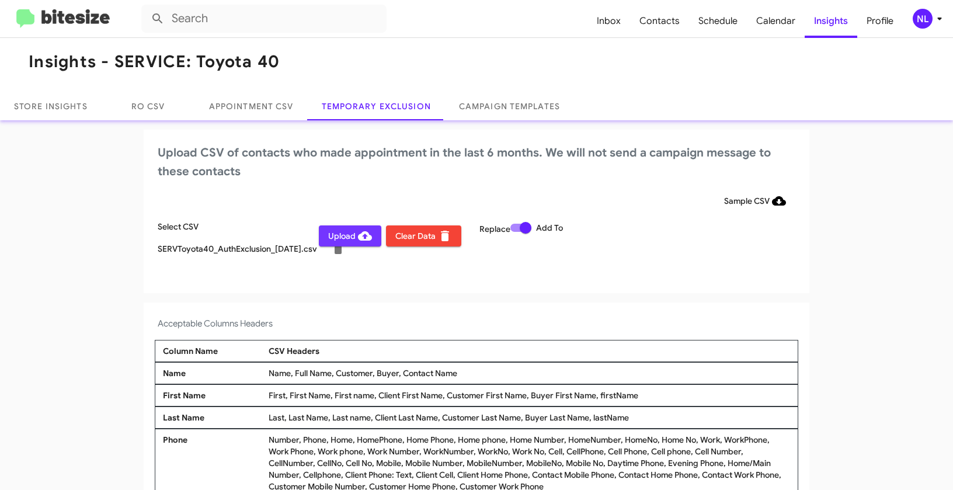
click at [347, 238] on span "Upload" at bounding box center [350, 235] width 44 height 21
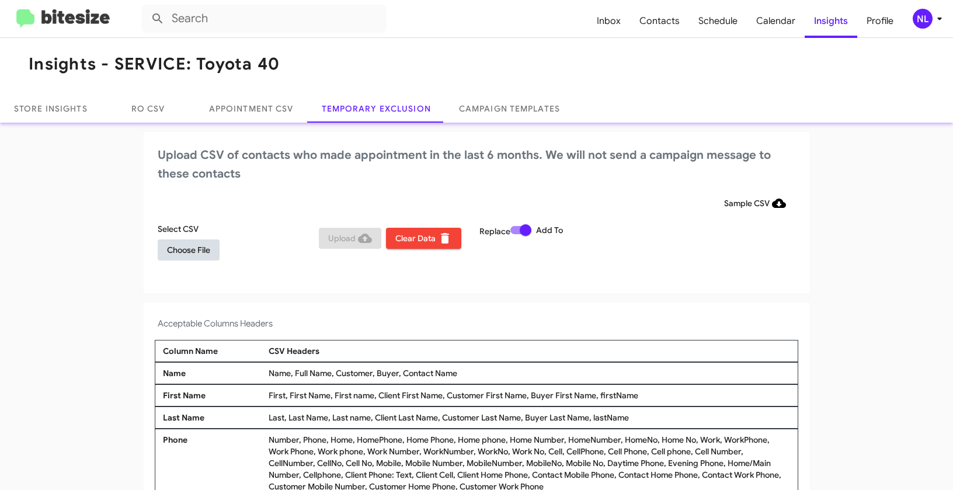
click at [194, 248] on span "Choose File" at bounding box center [188, 249] width 43 height 21
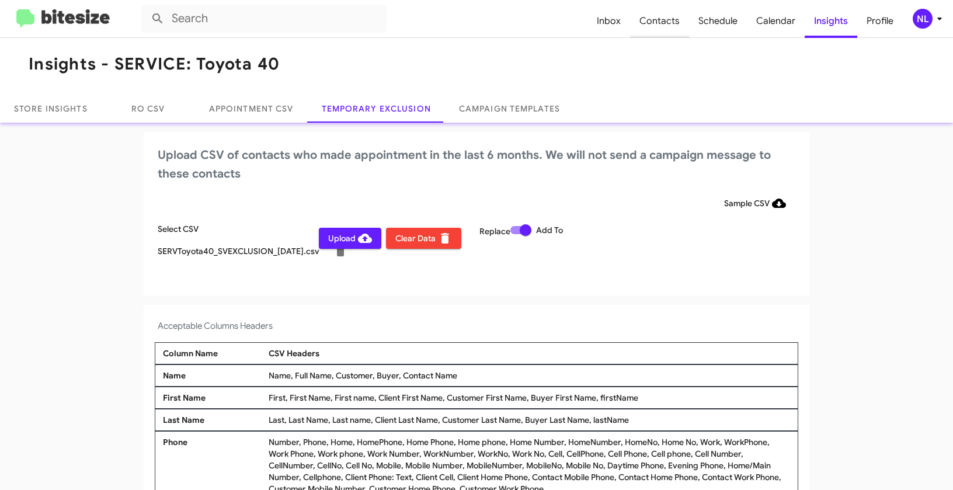
scroll to position [6, 0]
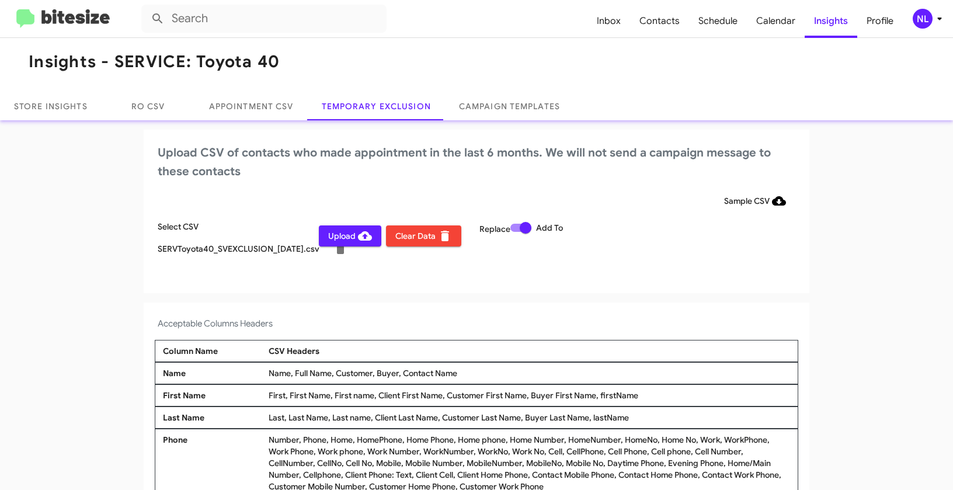
click at [926, 20] on div "NL" at bounding box center [923, 19] width 20 height 20
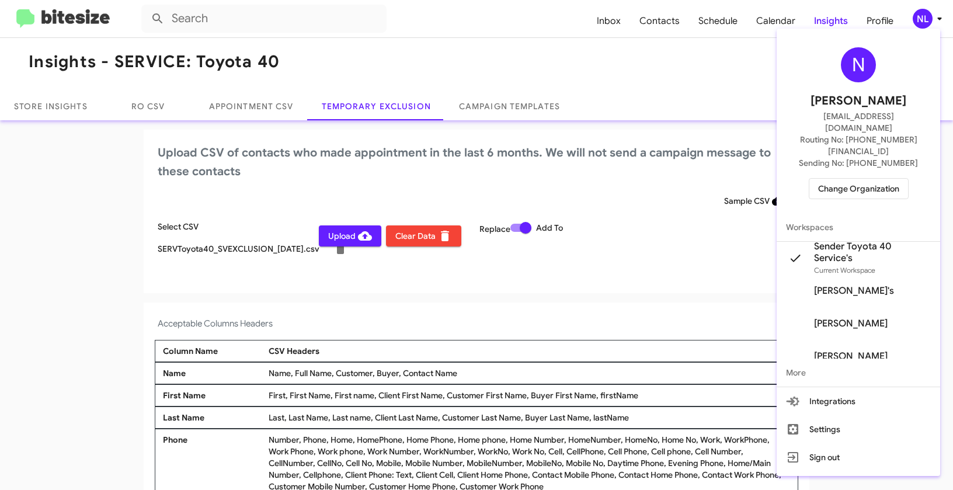
click at [615, 304] on div at bounding box center [476, 245] width 953 height 490
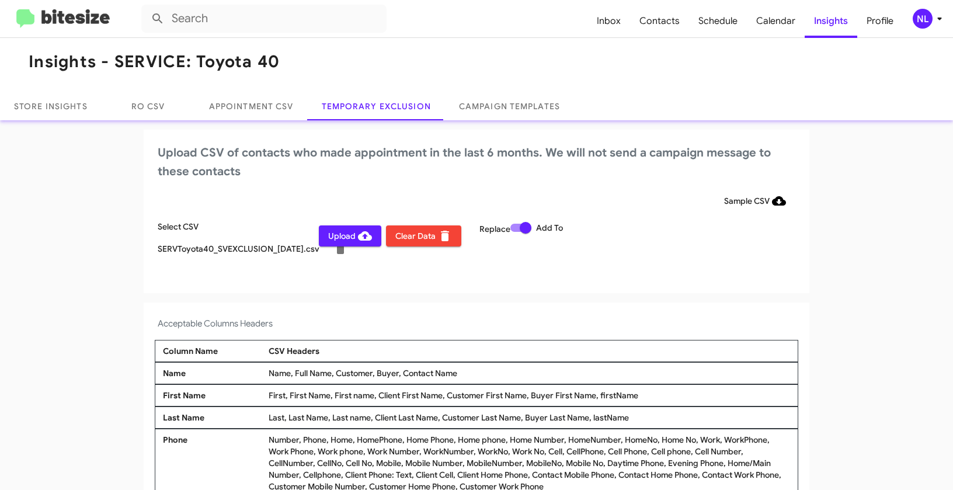
click at [333, 239] on span "Upload" at bounding box center [350, 235] width 44 height 21
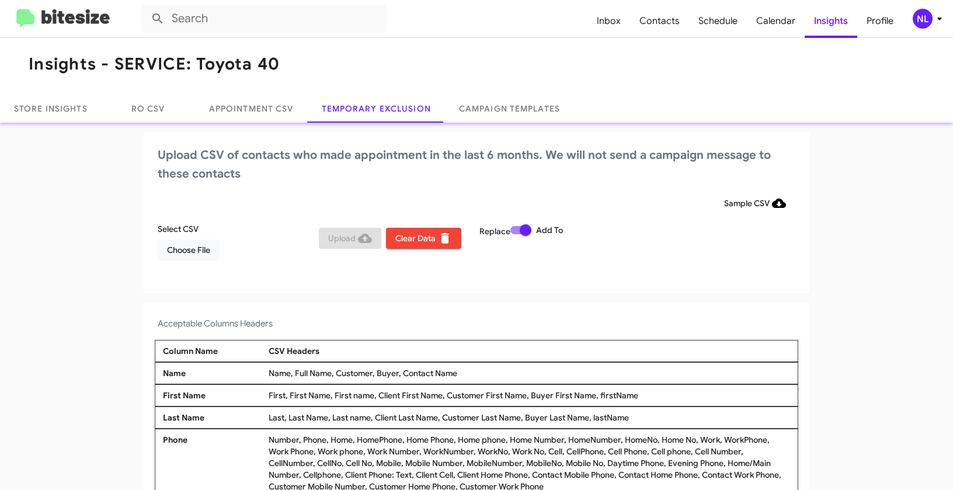
click at [923, 21] on div "NL" at bounding box center [923, 19] width 20 height 20
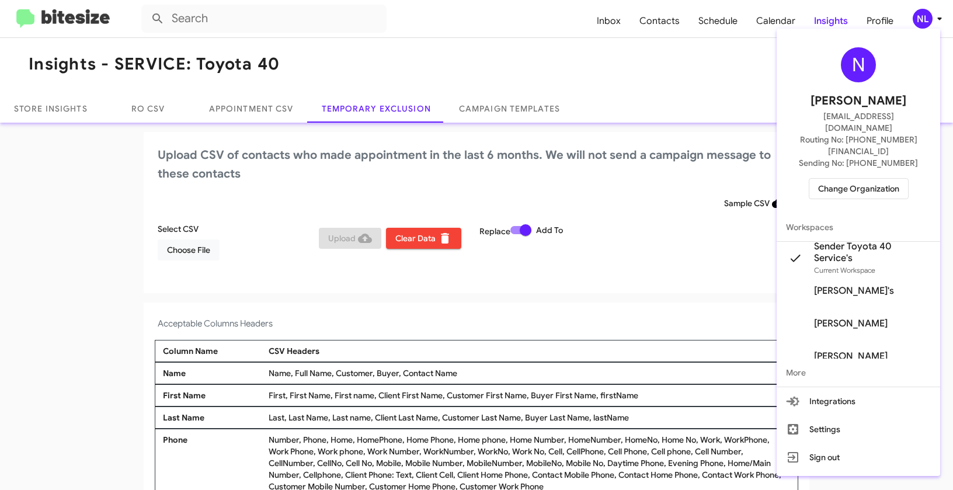
click at [855, 179] on span "Change Organization" at bounding box center [858, 189] width 81 height 20
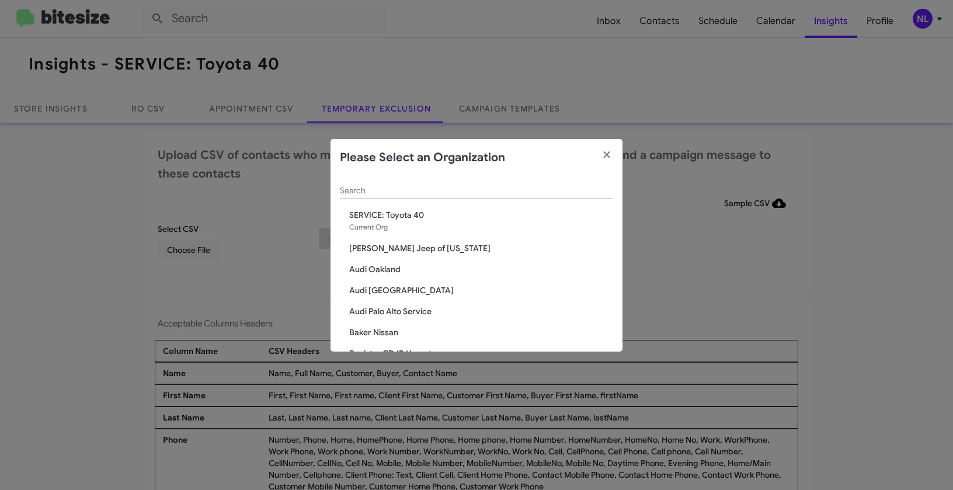
click at [422, 192] on input "Search" at bounding box center [476, 190] width 273 height 9
paste input "SERVICE: Volkswagen Laurel"
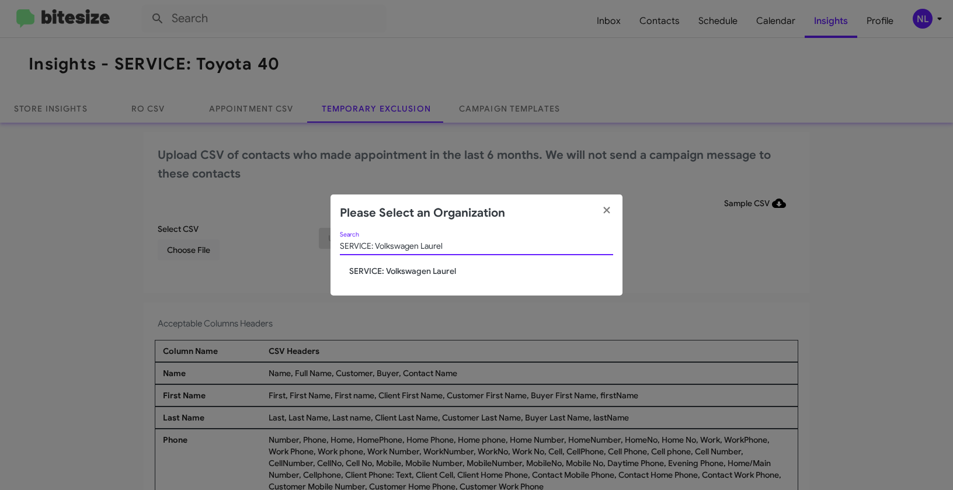
type input "SERVICE: Volkswagen Laurel"
click at [377, 269] on span "SERVICE: Volkswagen Laurel" at bounding box center [481, 271] width 264 height 12
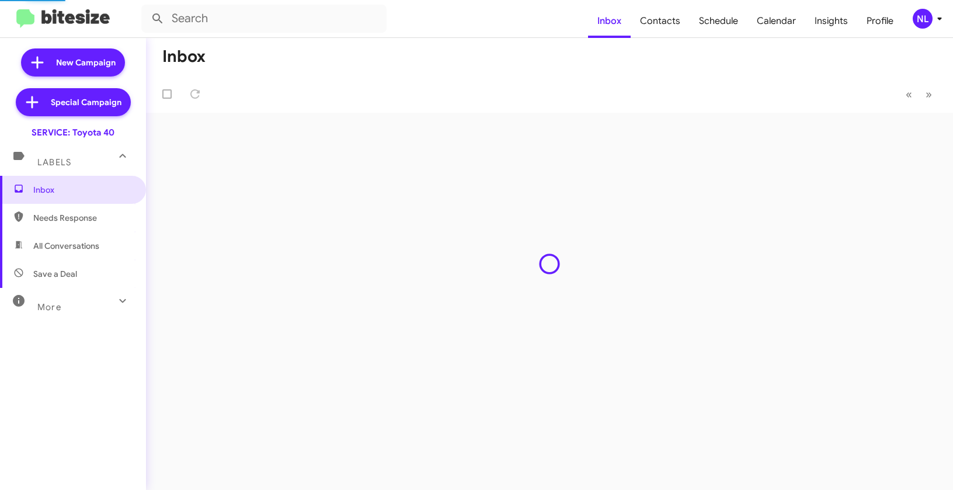
click at [917, 15] on div "NL" at bounding box center [923, 19] width 20 height 20
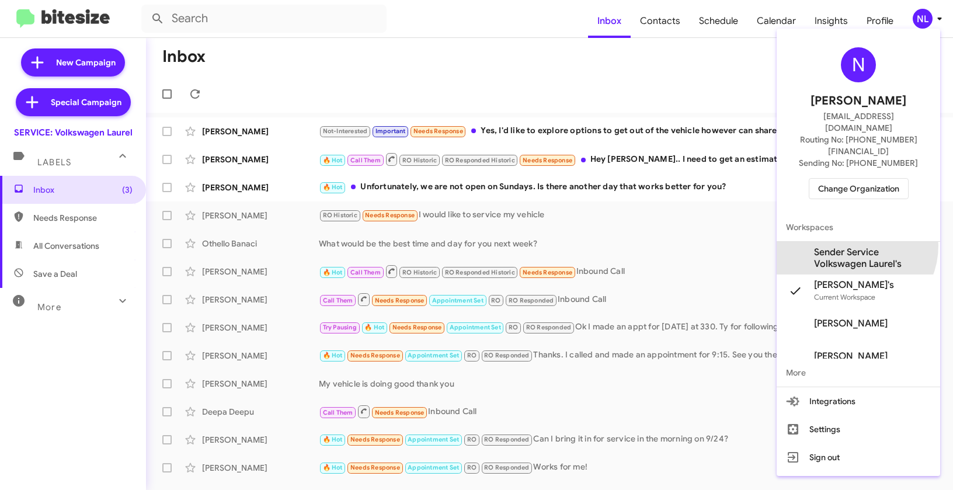
click at [852, 246] on span "Sender Service Volkswagen Laurel's" at bounding box center [872, 257] width 117 height 23
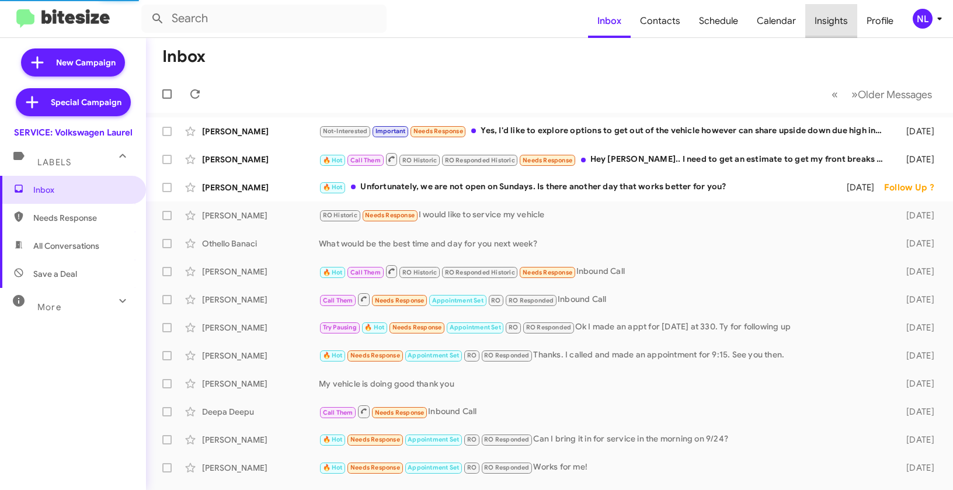
click at [833, 22] on span "Insights" at bounding box center [831, 21] width 52 height 34
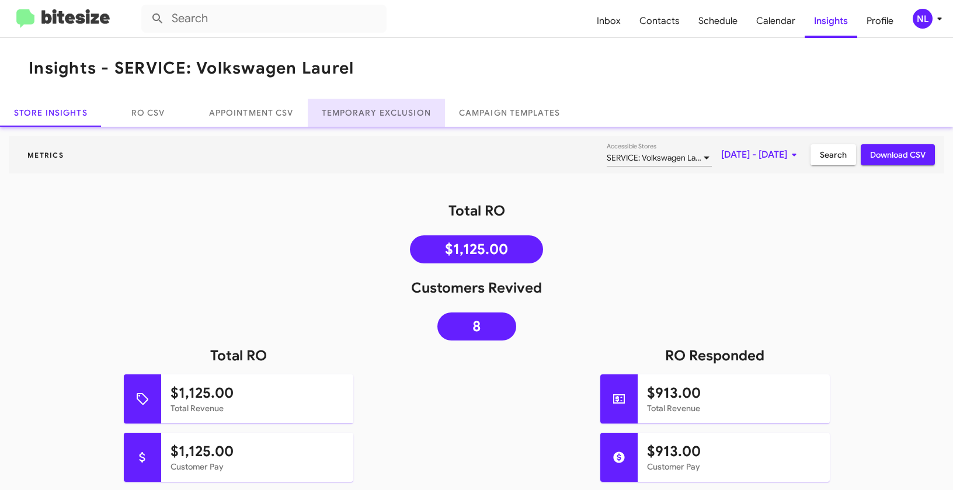
click at [349, 119] on link "Temporary Exclusion" at bounding box center [376, 113] width 137 height 28
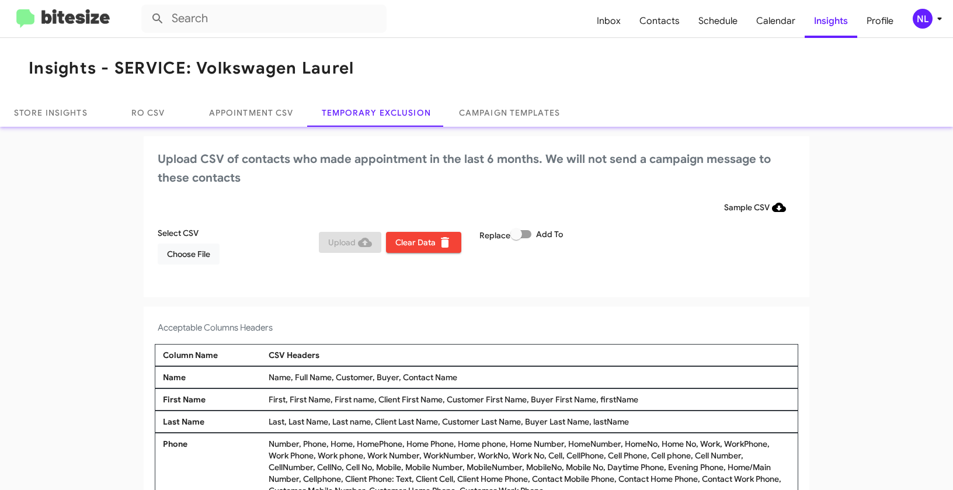
drag, startPoint x: 398, startPoint y: 374, endPoint x: 461, endPoint y: 373, distance: 63.1
click at [461, 373] on div "Name, Full Name, Customer, Buyer, Contact Name" at bounding box center [529, 377] width 527 height 12
copy div "Contact Name"
click at [190, 256] on span "Choose File" at bounding box center [188, 254] width 43 height 21
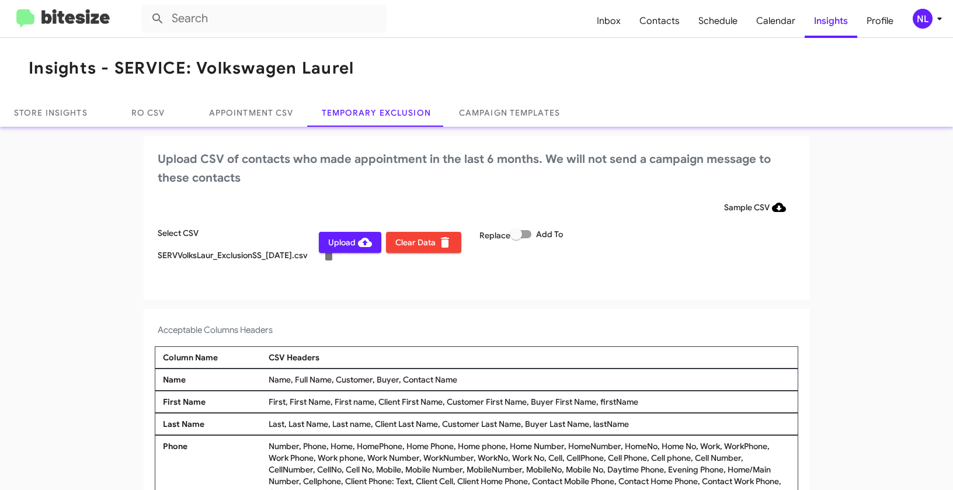
click at [926, 19] on div "NL" at bounding box center [923, 19] width 20 height 20
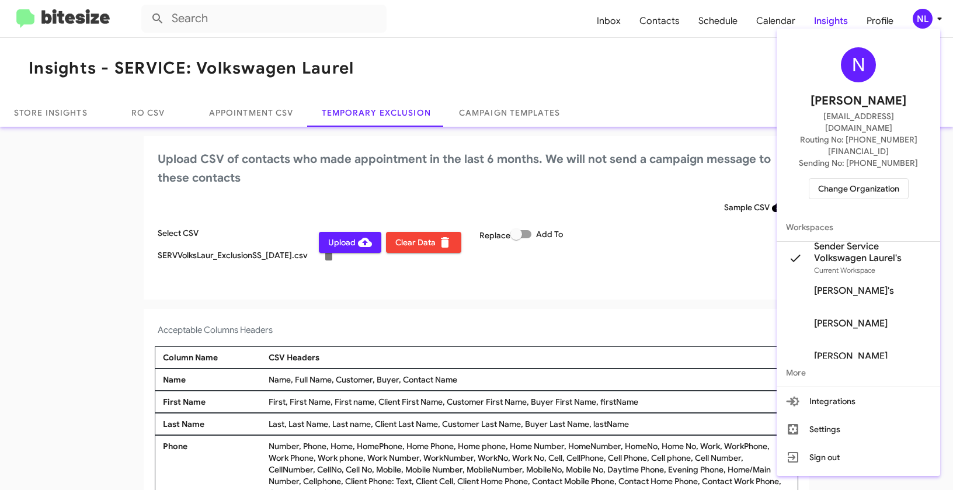
click at [596, 315] on div at bounding box center [476, 245] width 953 height 490
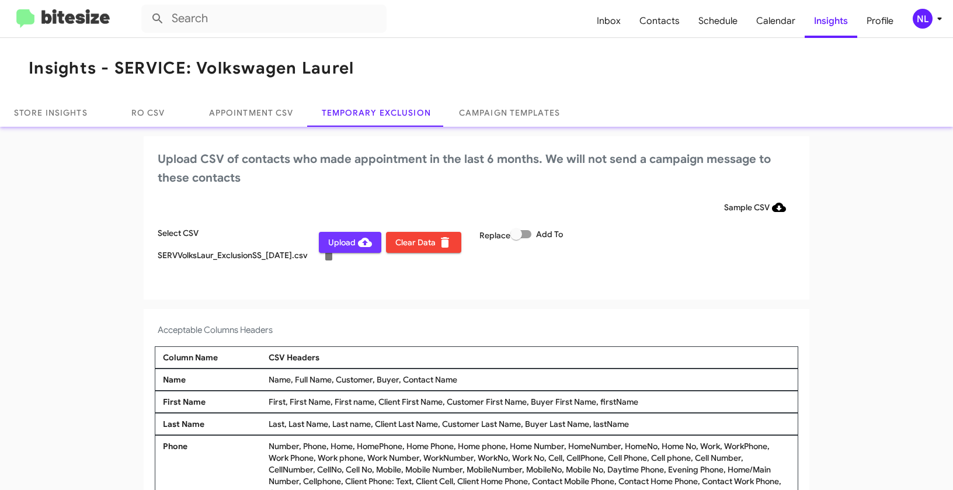
click at [328, 246] on span "Upload" at bounding box center [350, 242] width 44 height 21
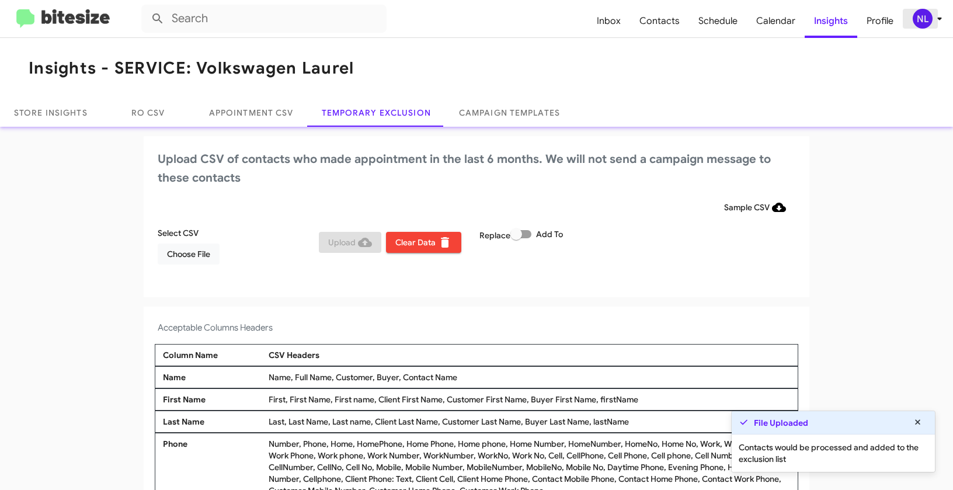
click at [926, 15] on div "NL" at bounding box center [923, 19] width 20 height 20
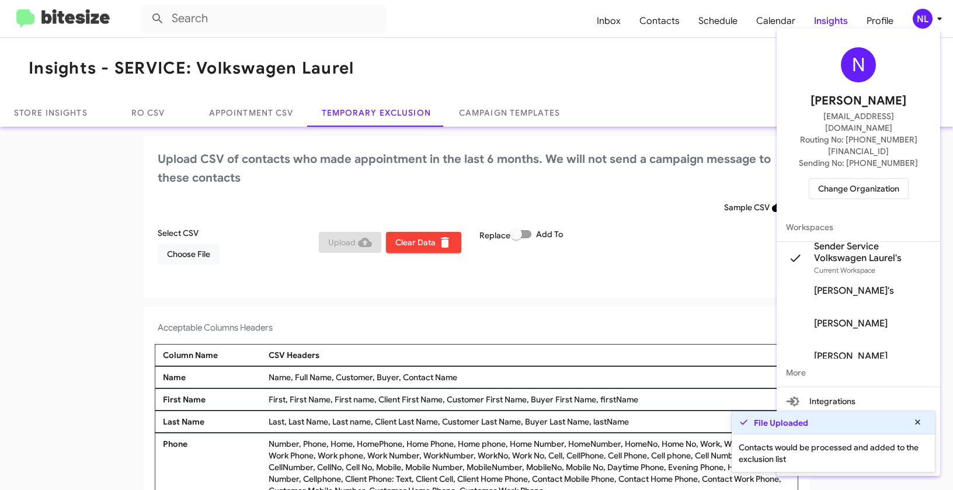
click at [576, 331] on div at bounding box center [476, 245] width 953 height 490
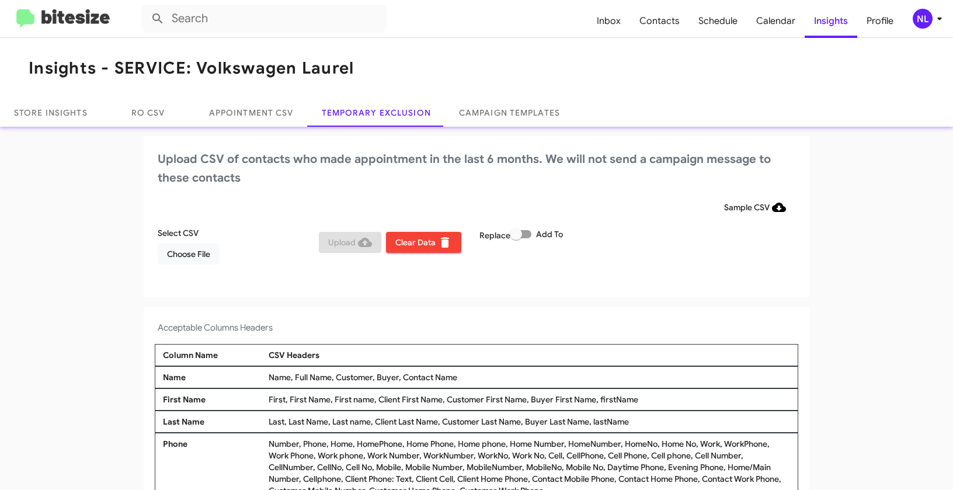
click at [523, 234] on span at bounding box center [520, 234] width 21 height 8
click at [516, 238] on input "Add To" at bounding box center [516, 238] width 1 height 1
checkbox input "true"
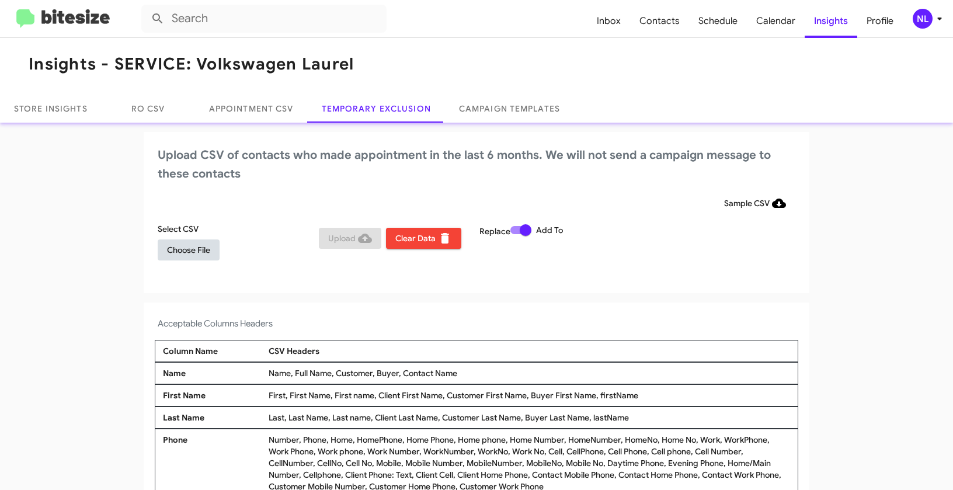
click at [185, 249] on span "Choose File" at bounding box center [188, 249] width 43 height 21
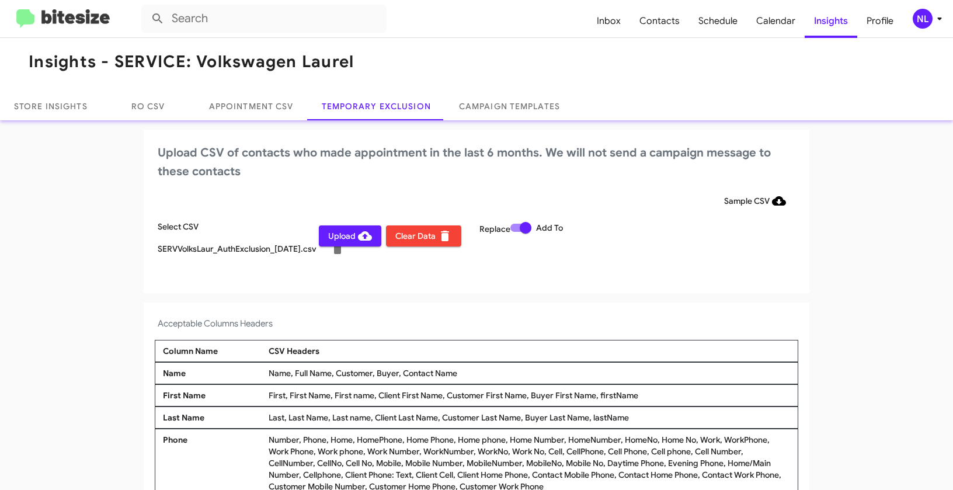
click at [923, 19] on div "NL" at bounding box center [923, 19] width 20 height 20
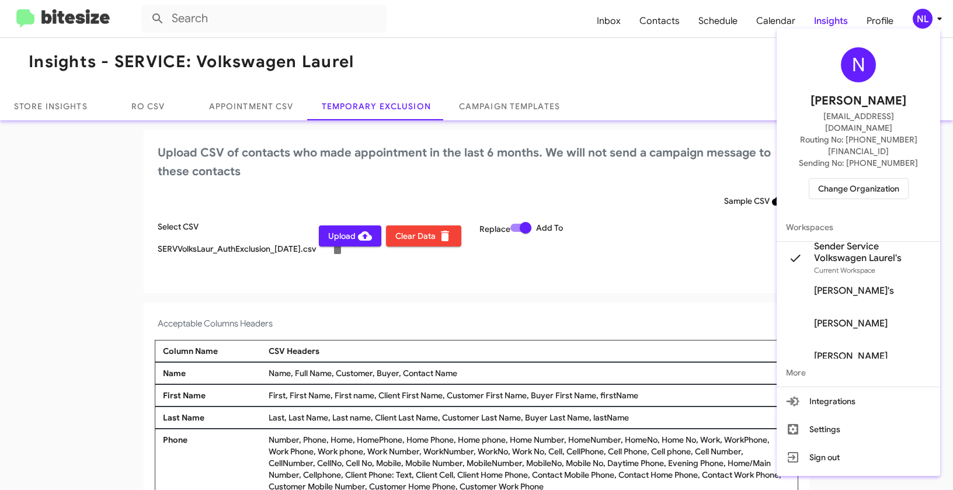
click at [495, 319] on div at bounding box center [476, 245] width 953 height 490
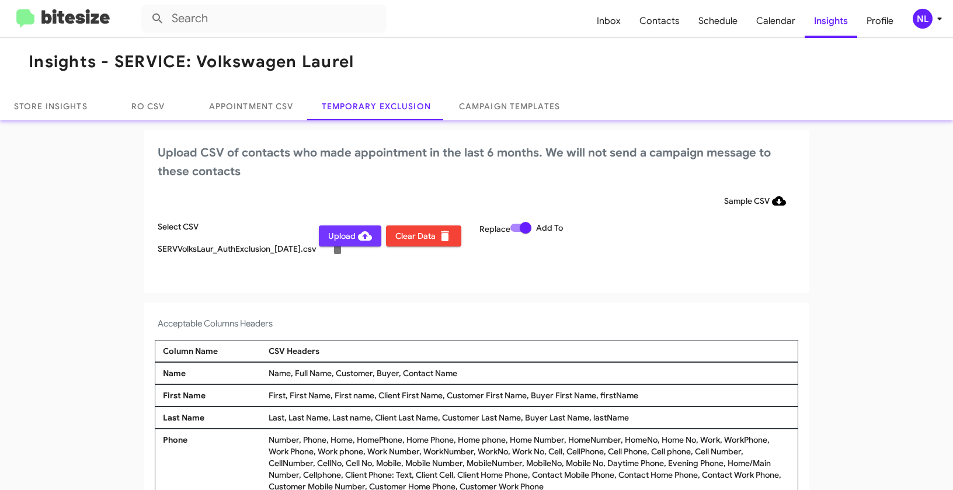
click at [331, 235] on span "Upload" at bounding box center [350, 235] width 44 height 21
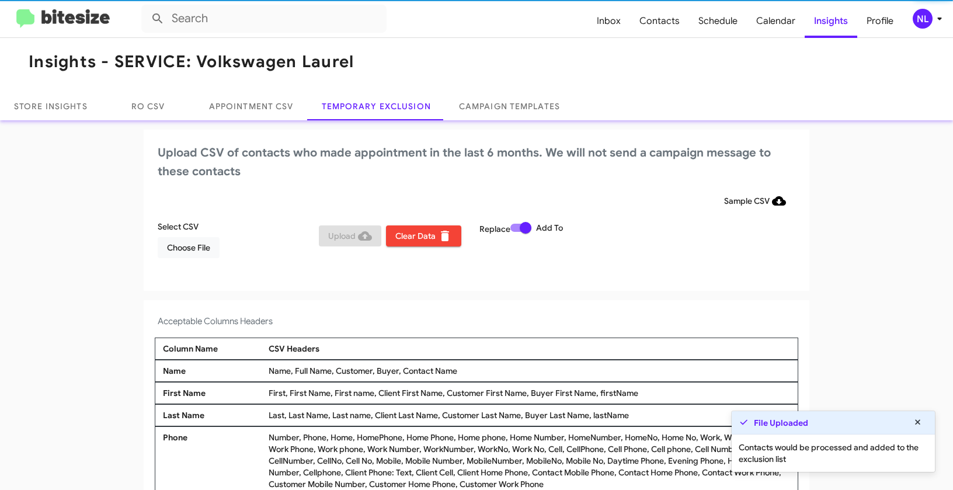
scroll to position [4, 0]
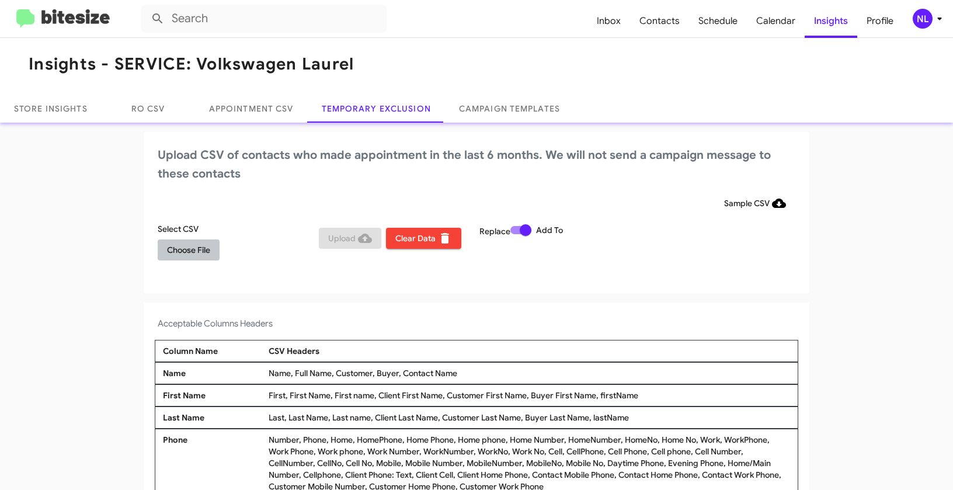
click at [196, 253] on span "Choose File" at bounding box center [188, 249] width 43 height 21
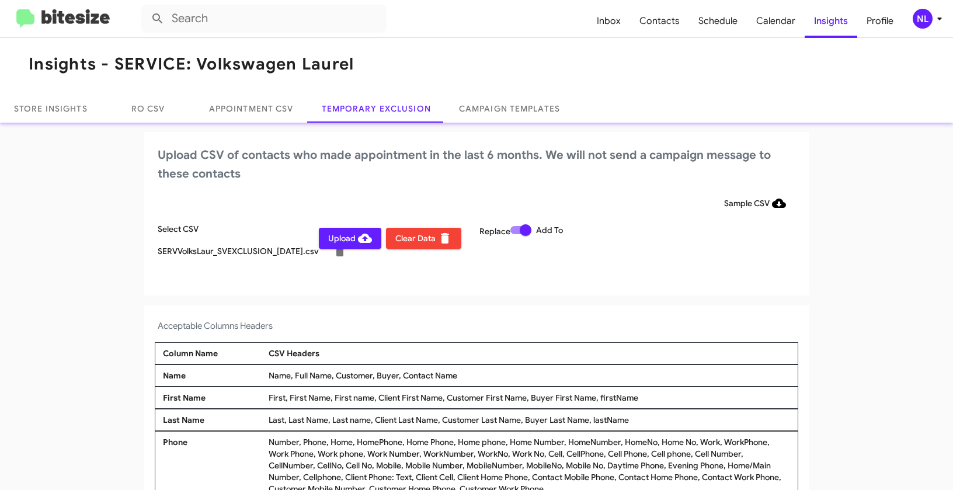
scroll to position [6, 0]
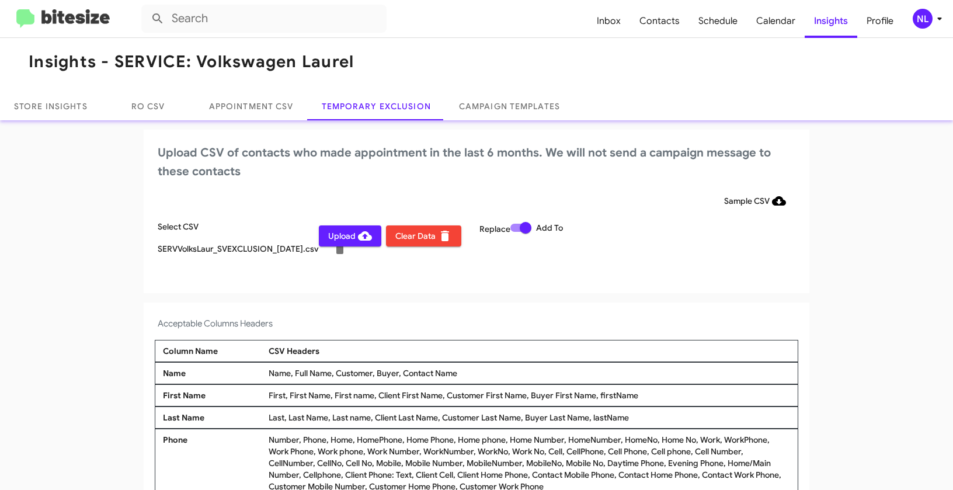
click at [916, 22] on div "NL" at bounding box center [923, 19] width 20 height 20
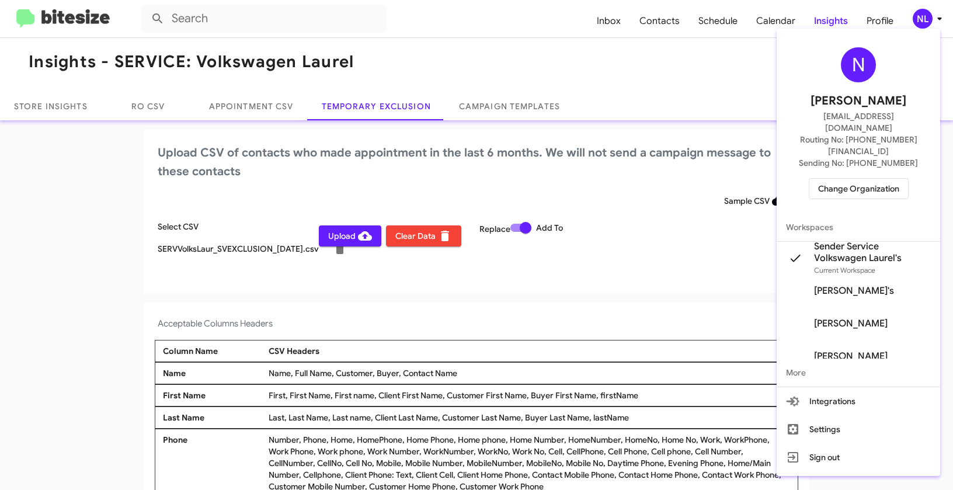
click at [381, 321] on div at bounding box center [476, 245] width 953 height 490
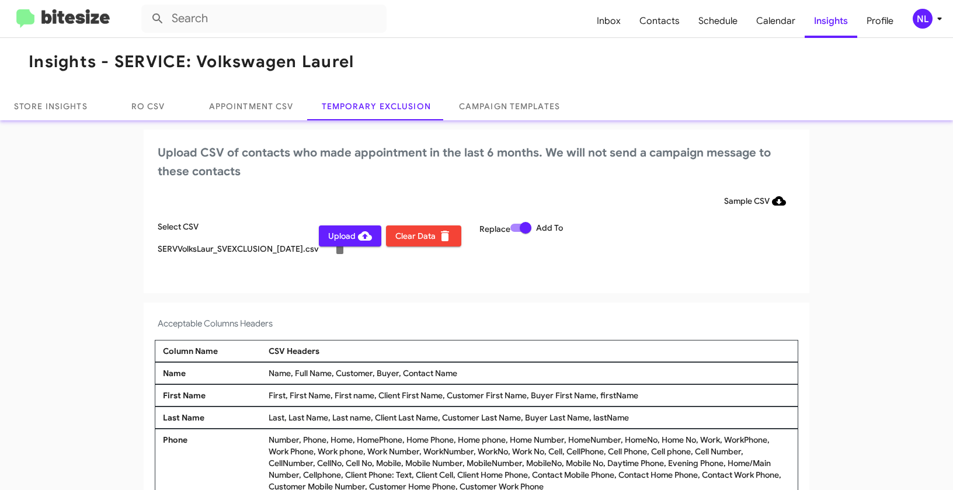
click at [336, 237] on span "Upload" at bounding box center [350, 235] width 44 height 21
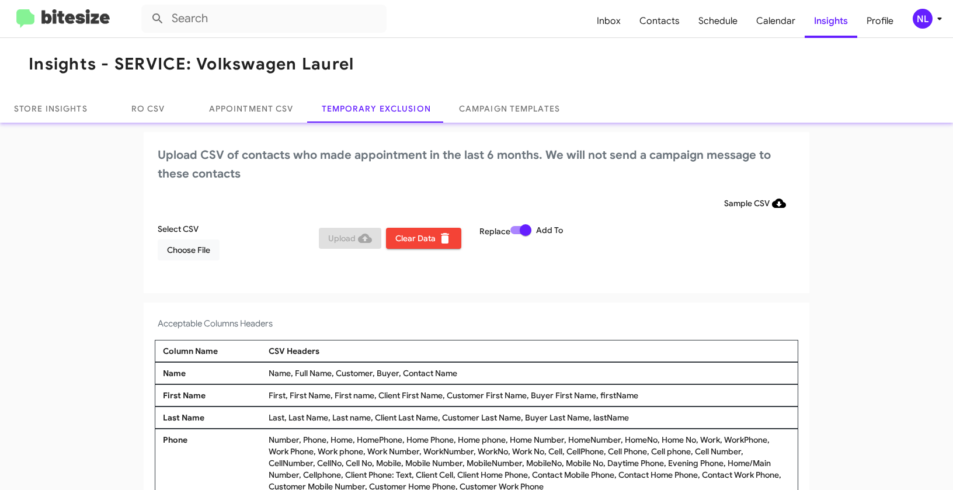
click at [929, 14] on div "NL" at bounding box center [923, 19] width 20 height 20
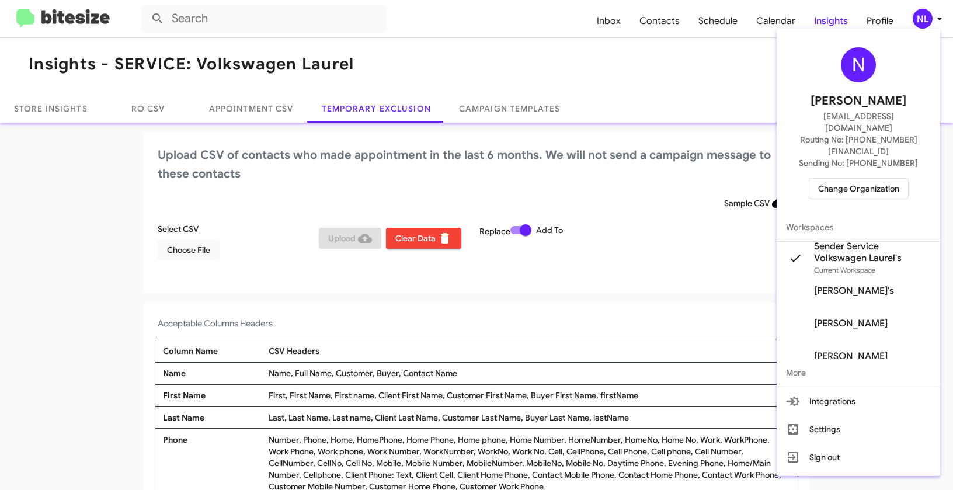
click at [864, 179] on span "Change Organization" at bounding box center [858, 189] width 81 height 20
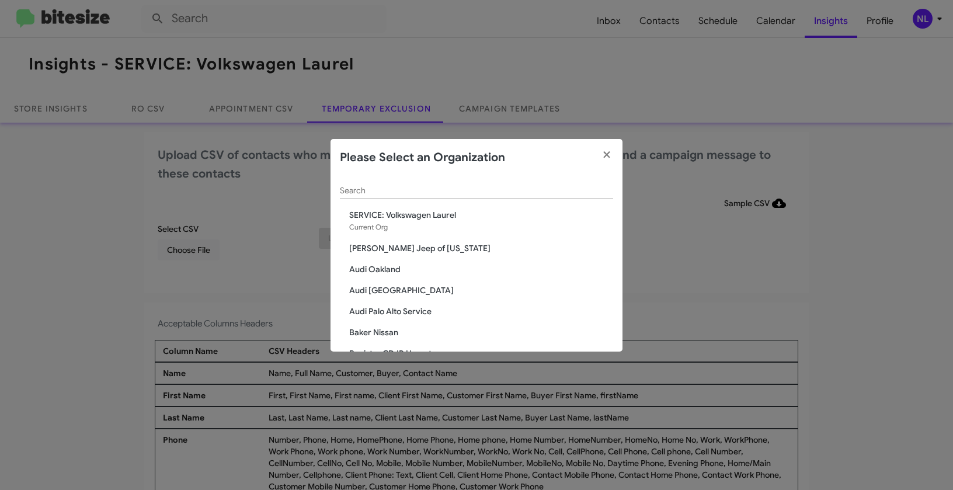
click at [444, 192] on input "Search" at bounding box center [476, 190] width 273 height 9
paste input "SERVICE: Volkswagen Rockville"
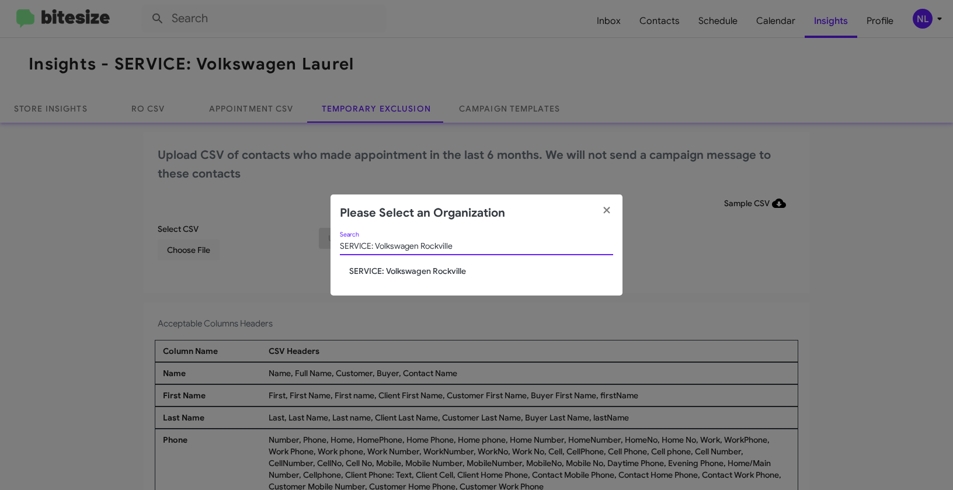
type input "SERVICE: Volkswagen Rockville"
click at [394, 273] on span "SERVICE: Volkswagen Rockville" at bounding box center [481, 271] width 264 height 12
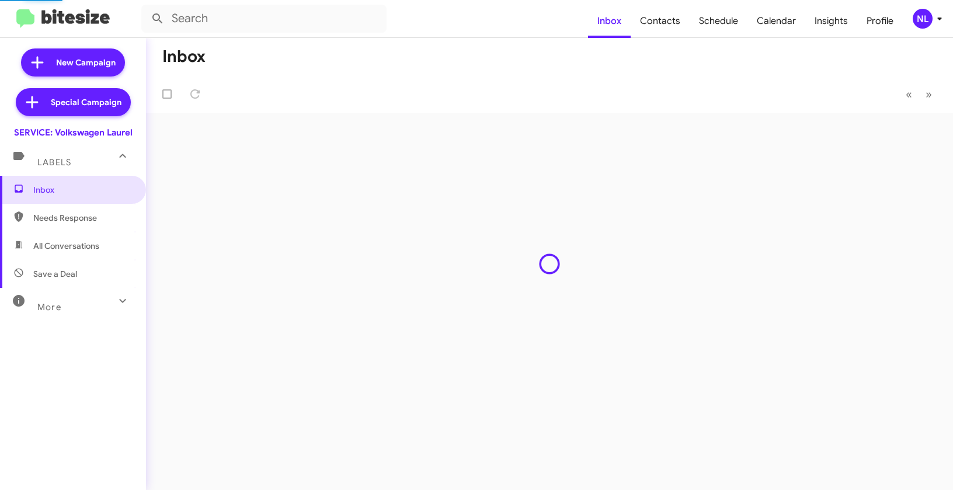
click at [924, 23] on div "NL" at bounding box center [923, 19] width 20 height 20
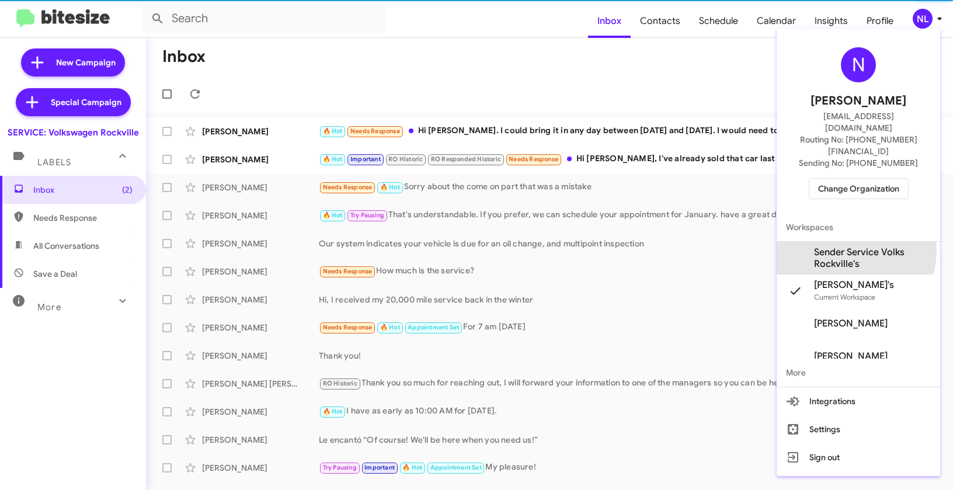
click at [841, 246] on span "Sender Service Volks Rockville's" at bounding box center [872, 257] width 117 height 23
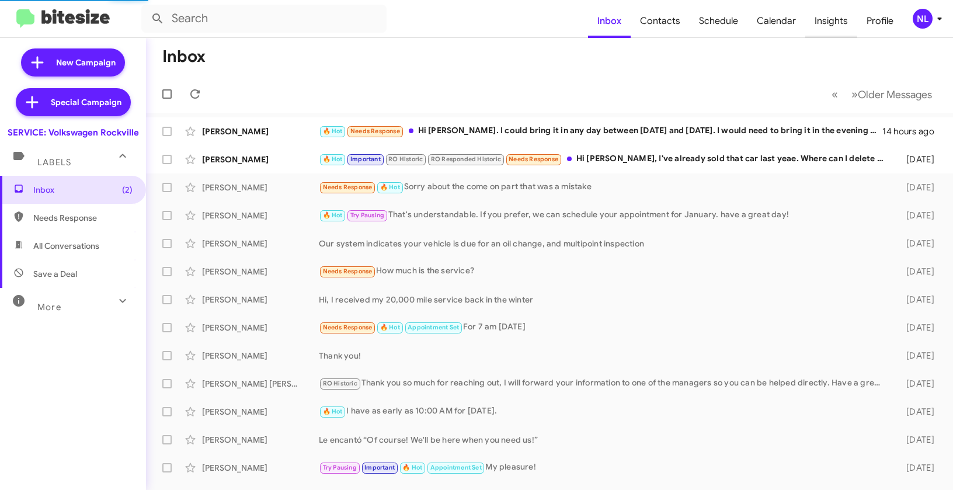
click at [834, 23] on span "Insights" at bounding box center [831, 21] width 52 height 34
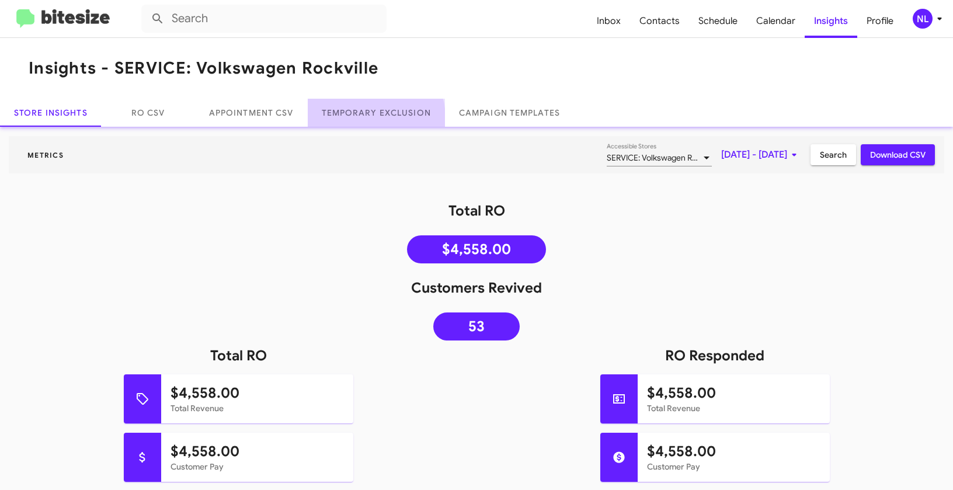
click at [369, 117] on link "Temporary Exclusion" at bounding box center [376, 113] width 137 height 28
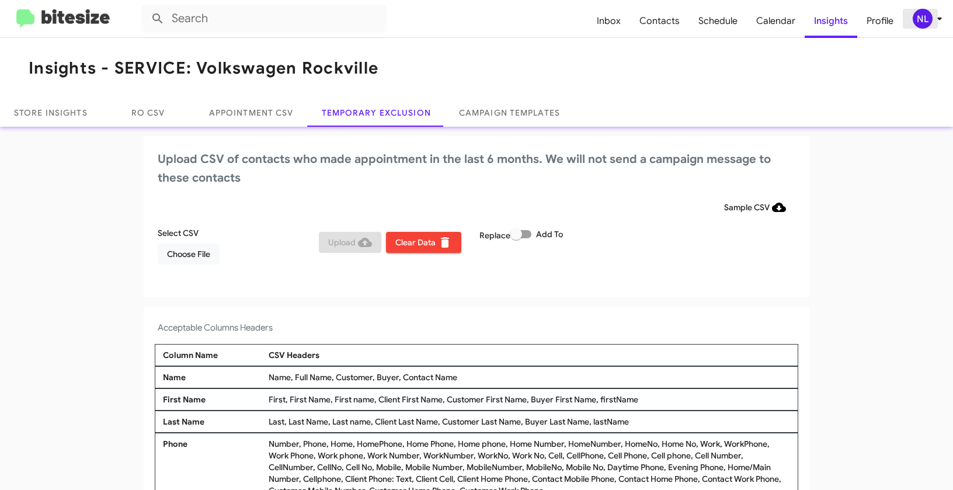
click at [910, 17] on button "NL" at bounding box center [921, 19] width 37 height 20
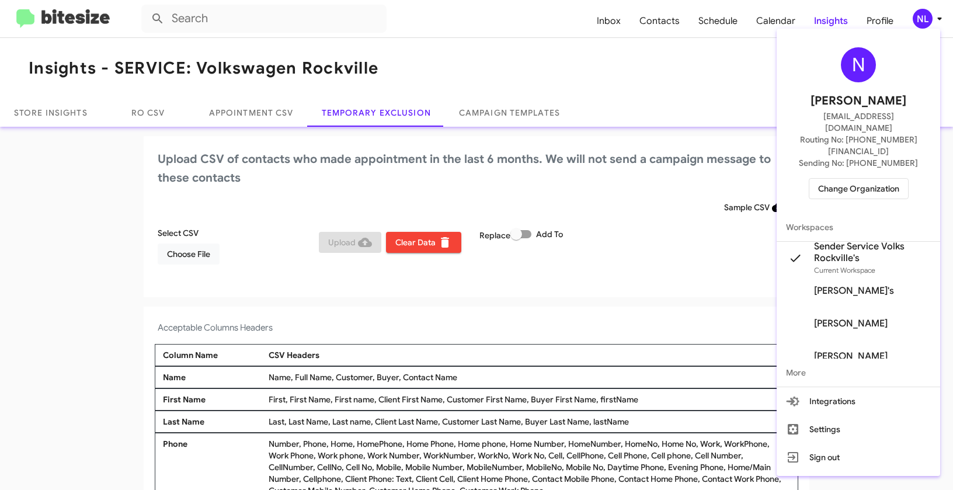
click at [529, 60] on div at bounding box center [476, 245] width 953 height 490
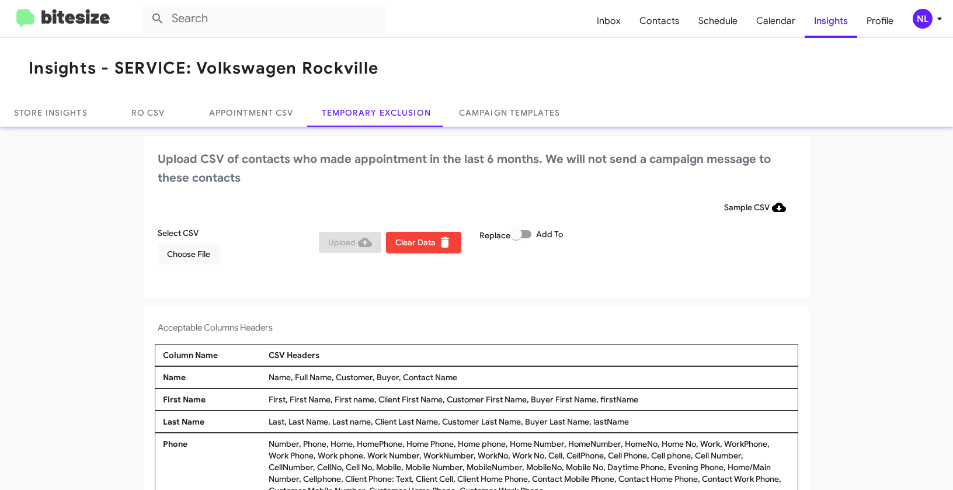
drag, startPoint x: 397, startPoint y: 376, endPoint x: 492, endPoint y: 377, distance: 94.6
click at [492, 377] on div "Name, Full Name, Customer, Buyer, Contact Name" at bounding box center [529, 377] width 527 height 12
copy div "Contact Name"
click at [183, 259] on span "Choose File" at bounding box center [188, 254] width 43 height 21
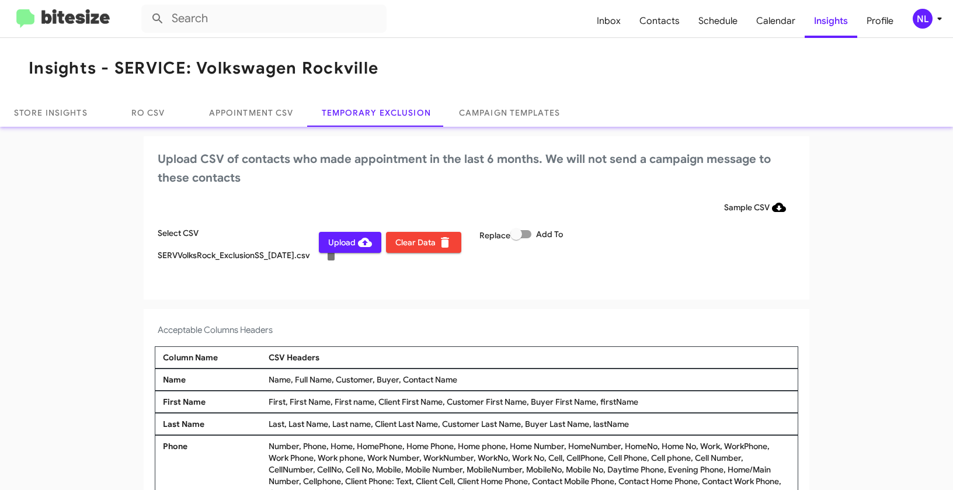
click at [923, 20] on div "NL" at bounding box center [923, 19] width 20 height 20
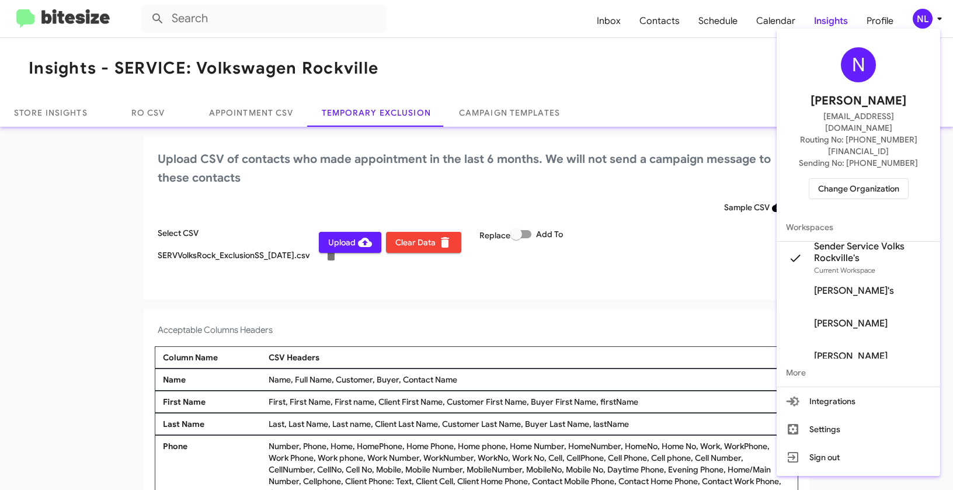
click at [437, 300] on div at bounding box center [476, 245] width 953 height 490
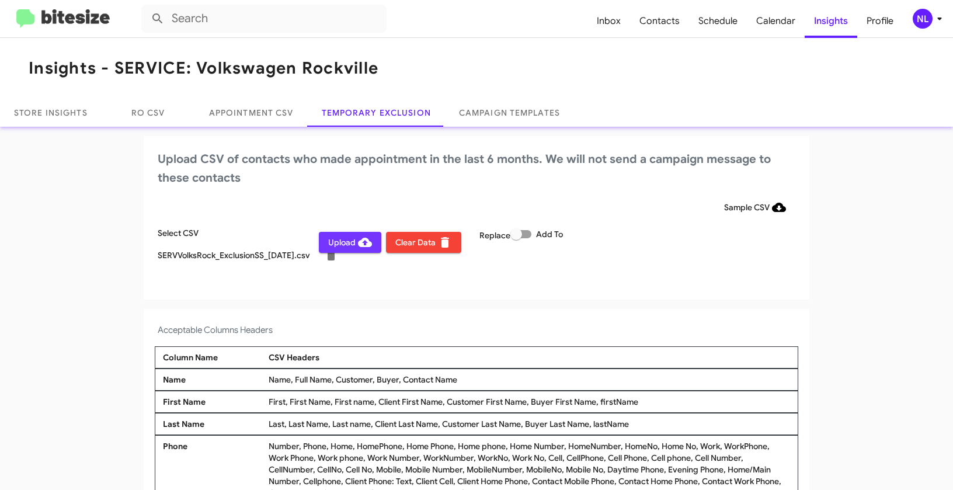
click at [339, 244] on span "Upload" at bounding box center [350, 242] width 44 height 21
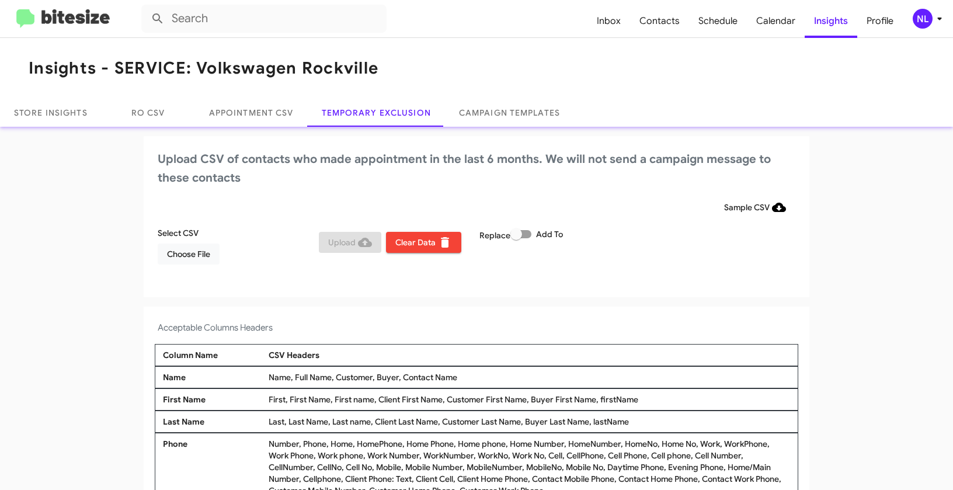
click at [525, 235] on span at bounding box center [520, 234] width 21 height 8
click at [516, 238] on input "Add To" at bounding box center [516, 238] width 1 height 1
checkbox input "true"
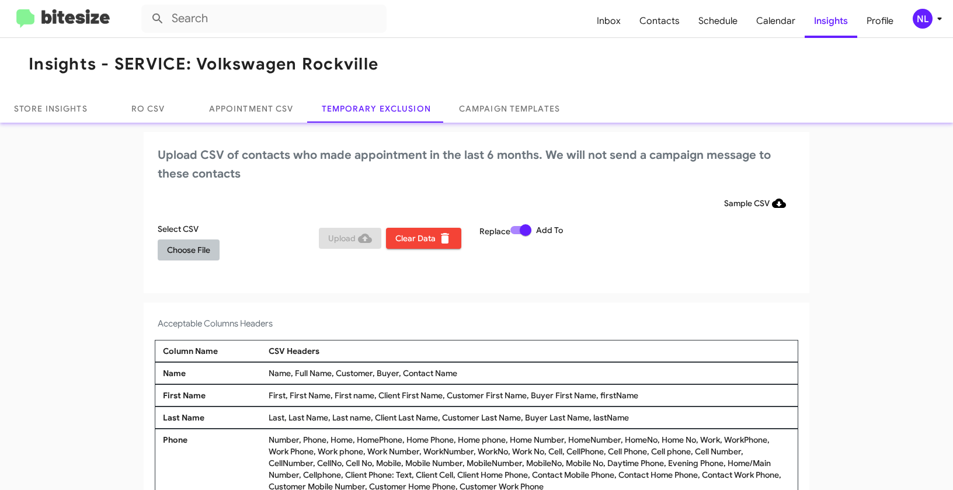
click at [197, 252] on span "Choose File" at bounding box center [188, 249] width 43 height 21
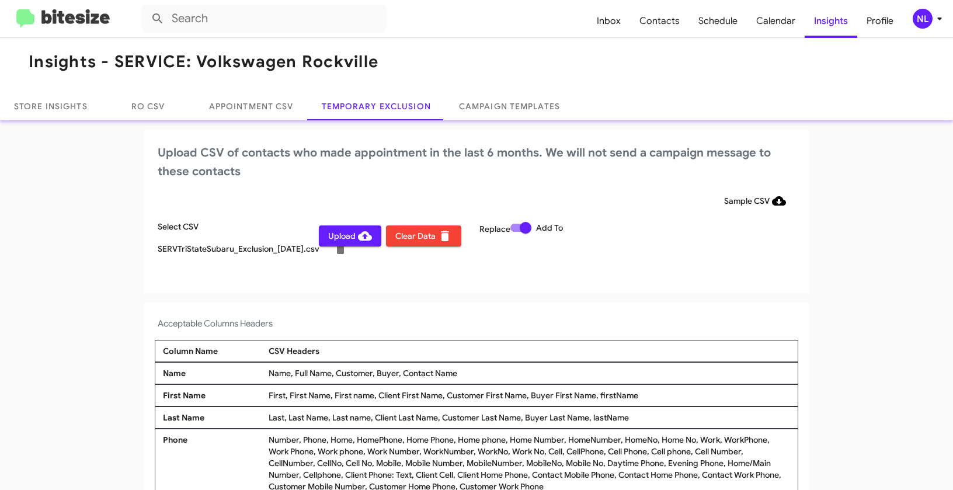
click at [922, 18] on div "NL" at bounding box center [923, 19] width 20 height 20
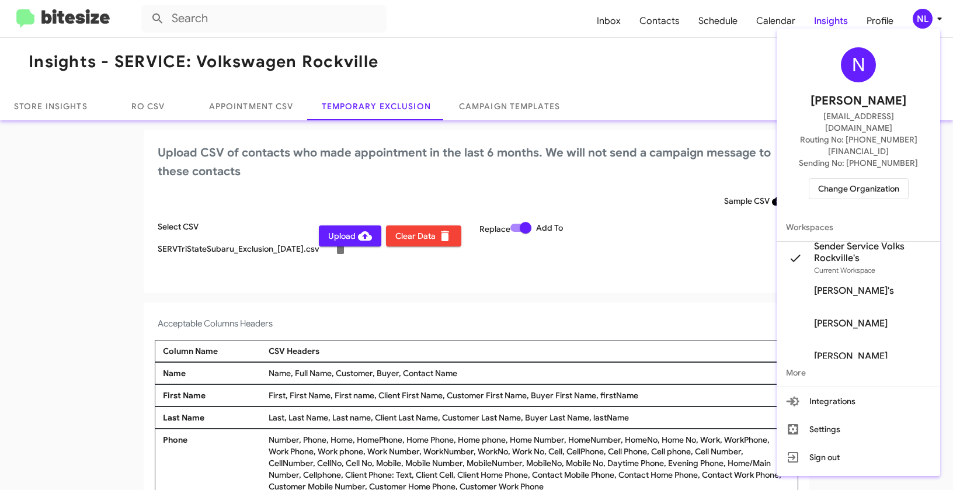
click at [305, 250] on div at bounding box center [476, 245] width 953 height 490
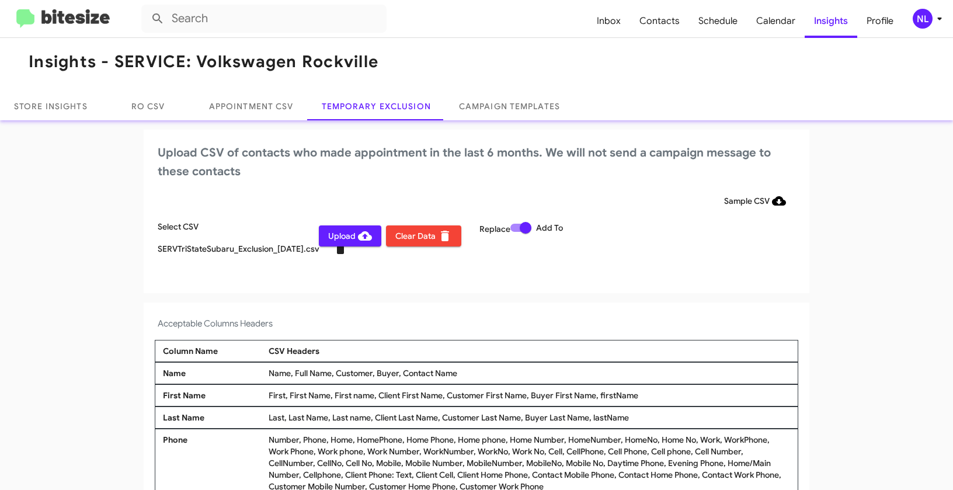
click at [336, 251] on icon at bounding box center [340, 249] width 8 height 11
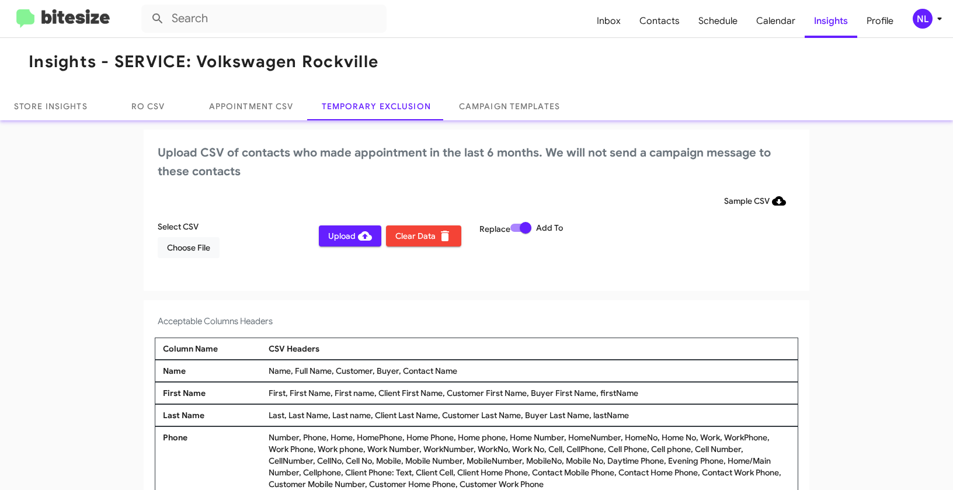
scroll to position [4, 0]
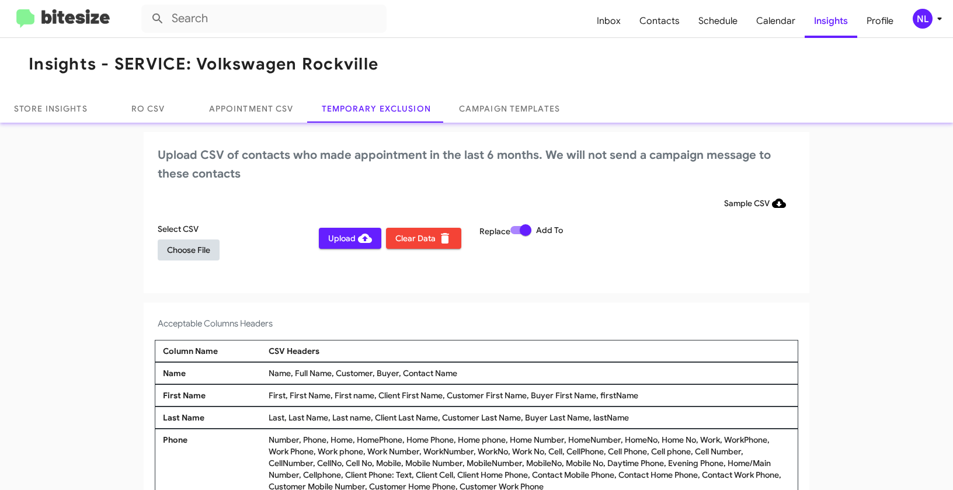
click at [179, 251] on span "Choose File" at bounding box center [188, 249] width 43 height 21
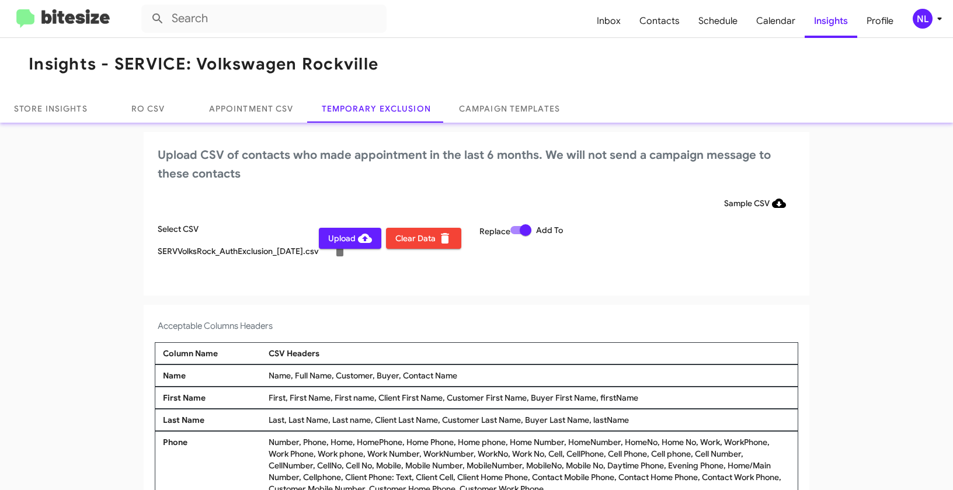
scroll to position [6, 0]
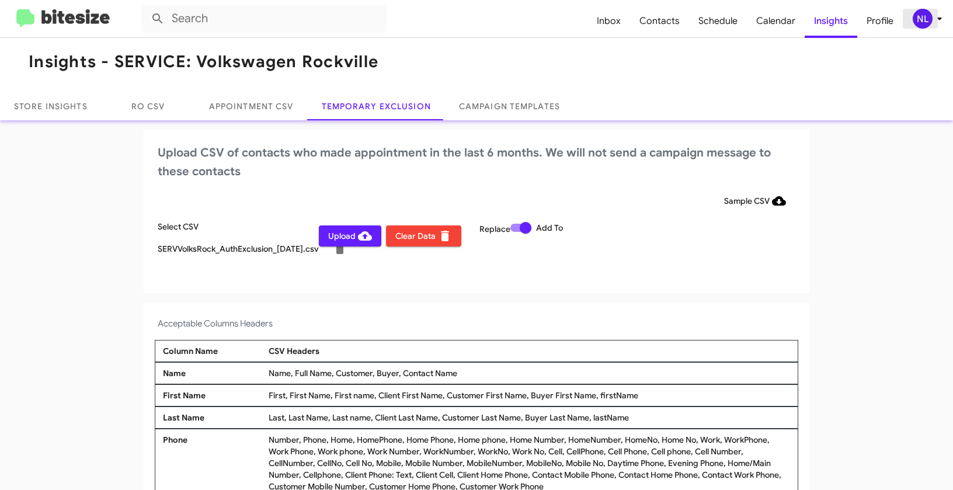
click at [921, 22] on div "NL" at bounding box center [923, 19] width 20 height 20
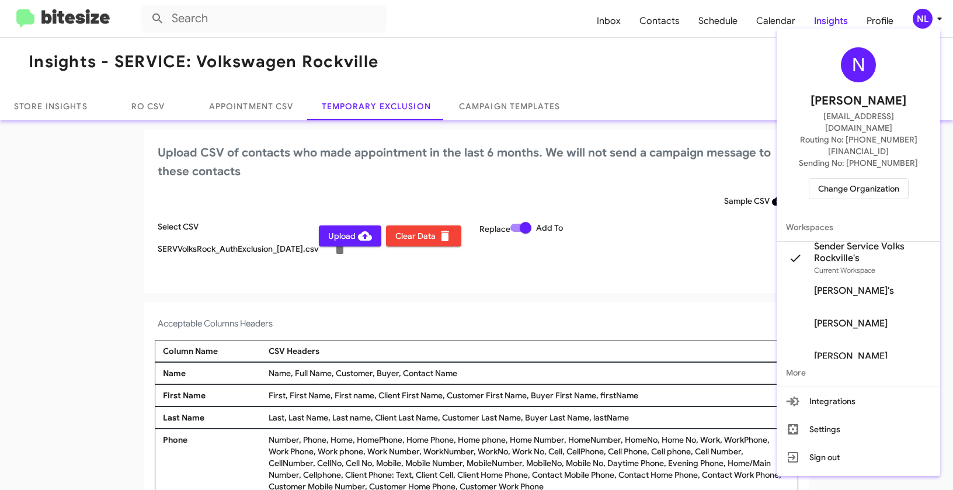
click at [533, 298] on div at bounding box center [476, 245] width 953 height 490
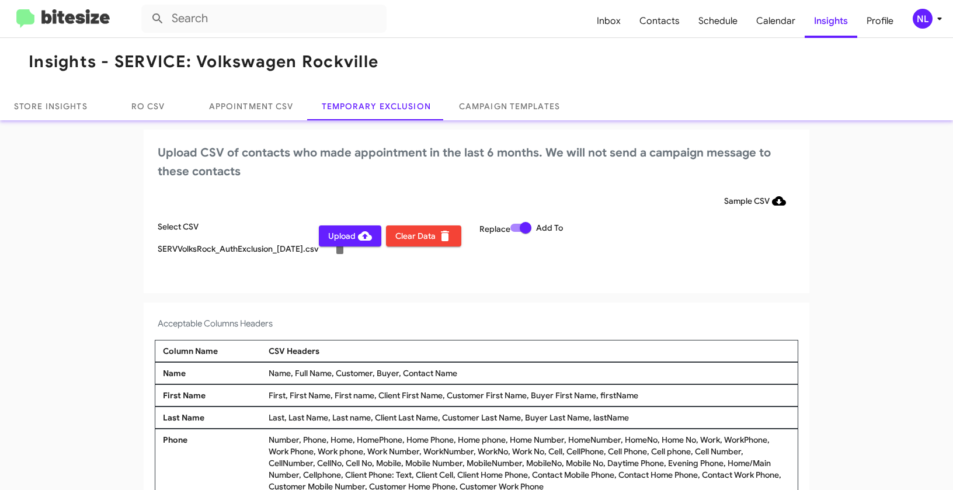
click at [343, 240] on span "Upload" at bounding box center [350, 235] width 44 height 21
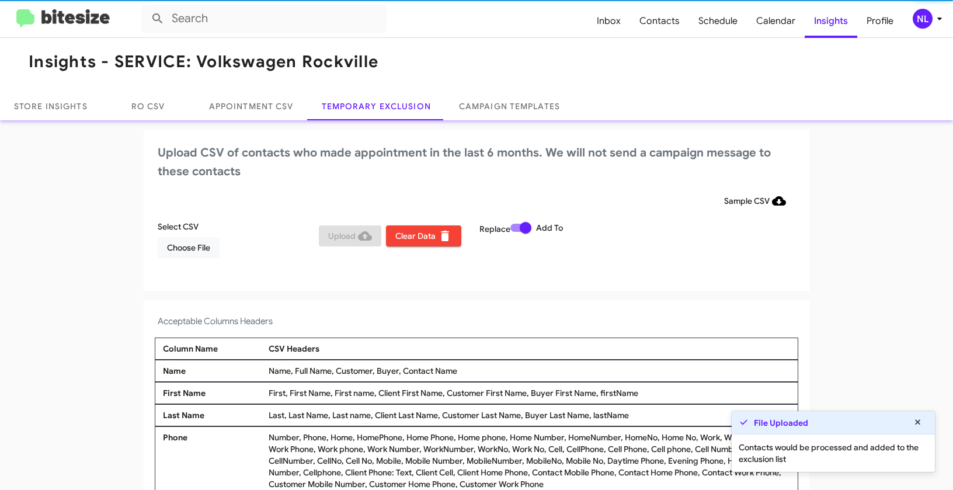
scroll to position [4, 0]
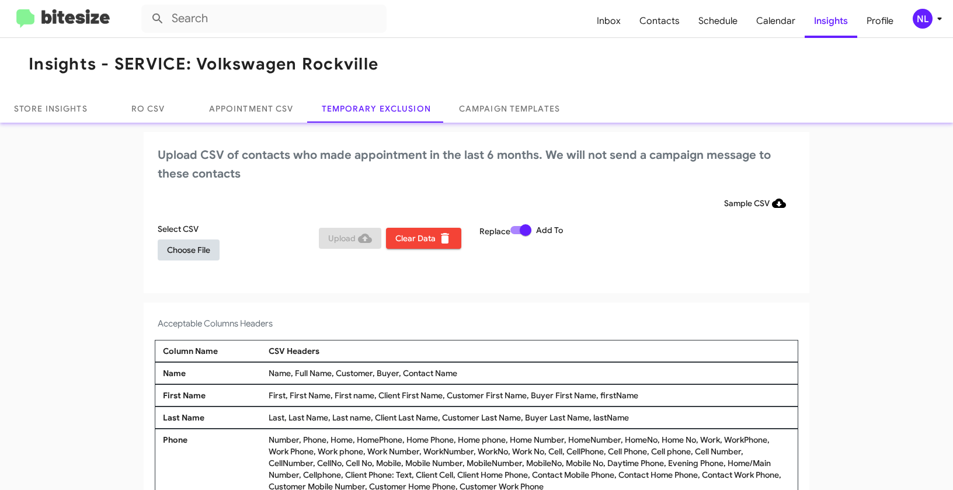
click at [193, 248] on span "Choose File" at bounding box center [188, 249] width 43 height 21
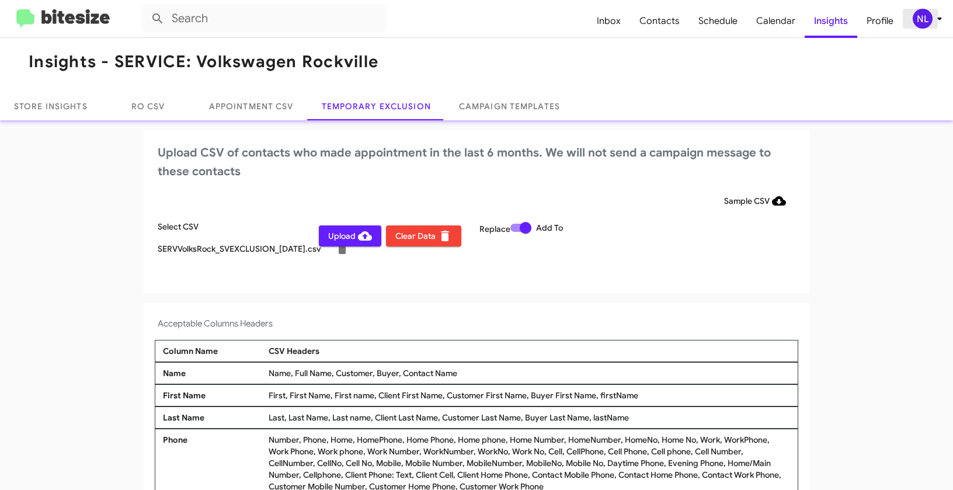
click at [924, 23] on div "NL" at bounding box center [923, 19] width 20 height 20
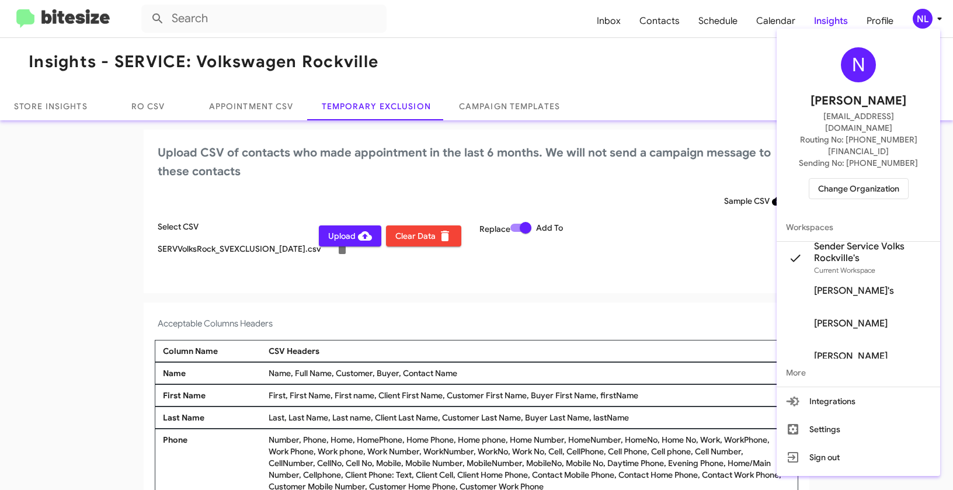
click at [540, 326] on div at bounding box center [476, 245] width 953 height 490
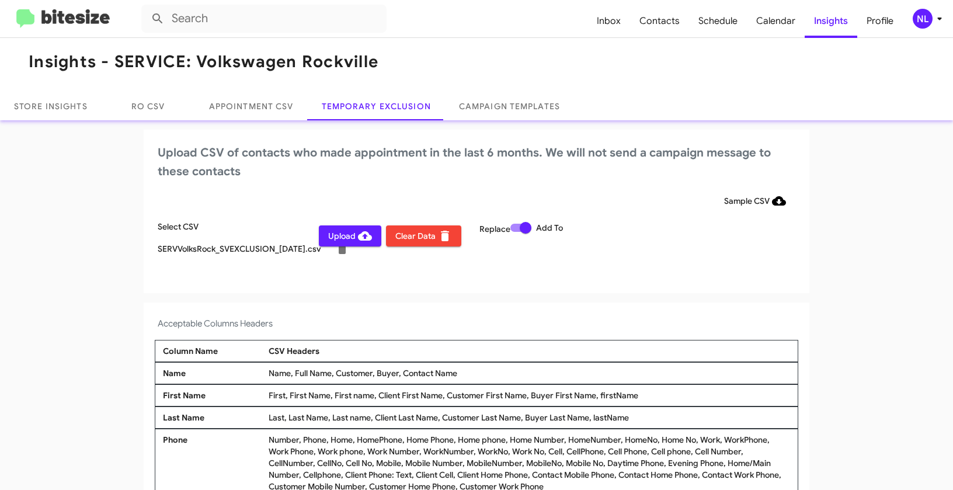
click at [346, 234] on span "Upload" at bounding box center [350, 235] width 44 height 21
